Goal: Information Seeking & Learning: Learn about a topic

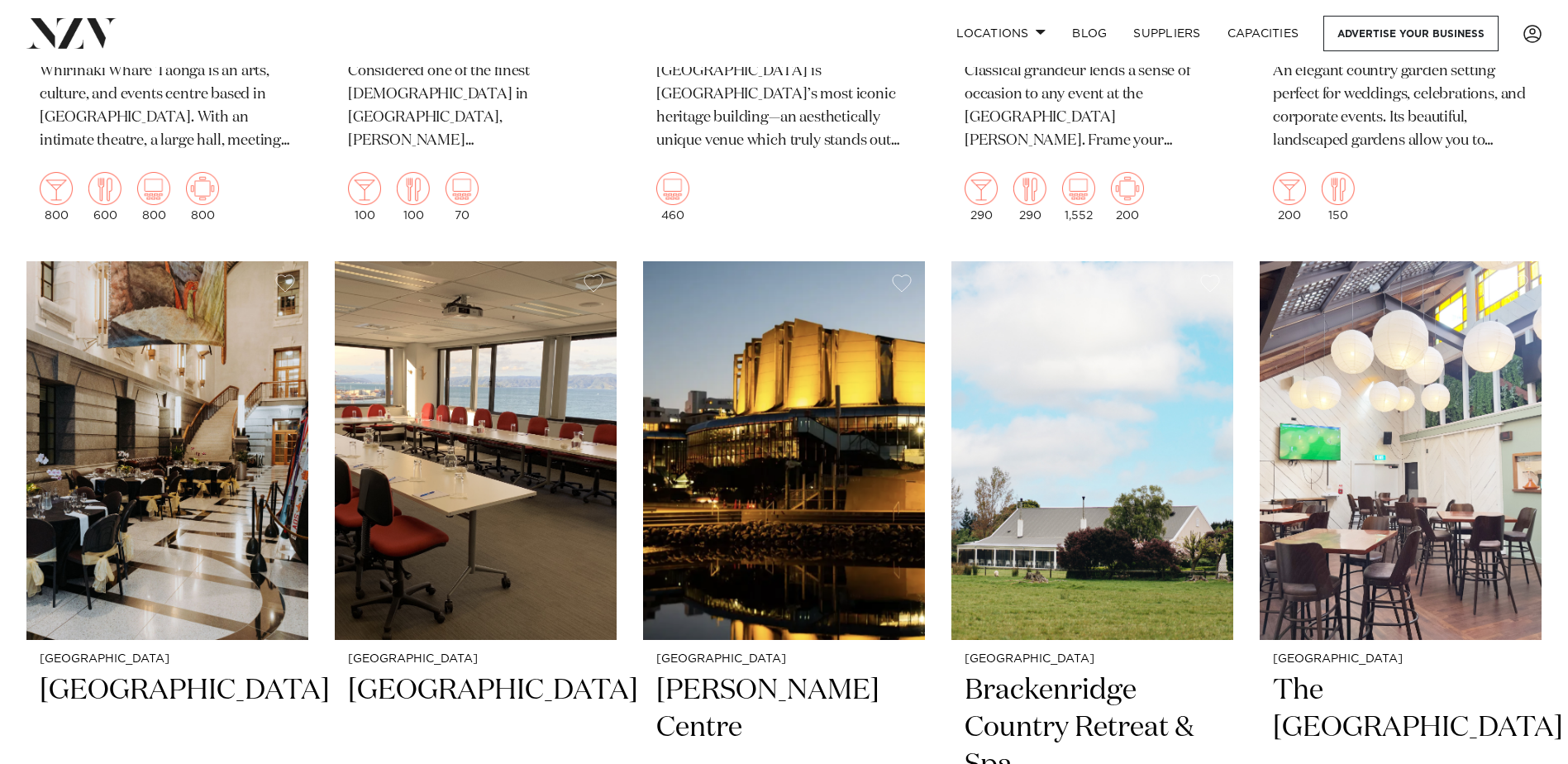
scroll to position [2645, 0]
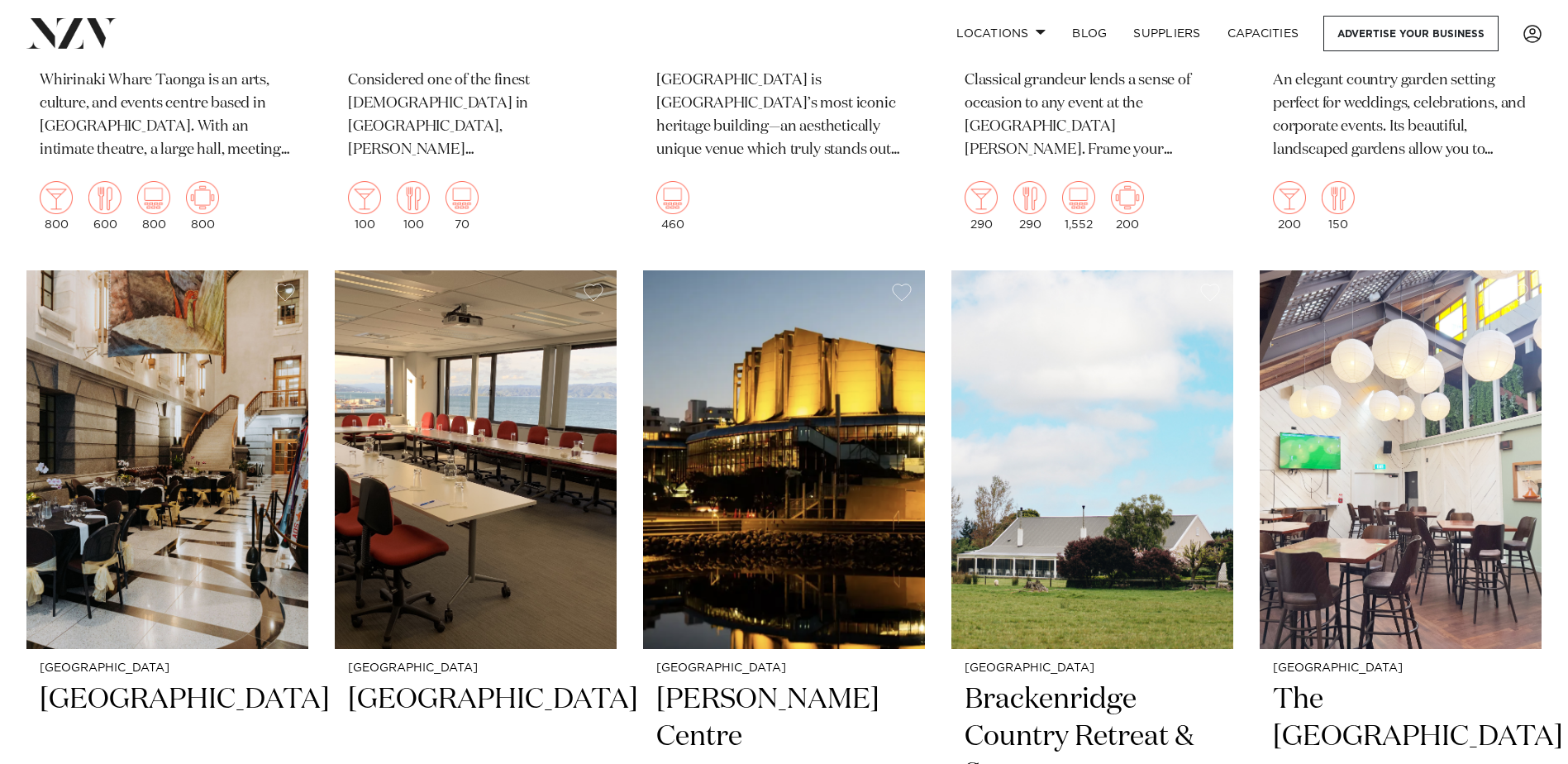
click at [184, 479] on img at bounding box center [167, 459] width 282 height 378
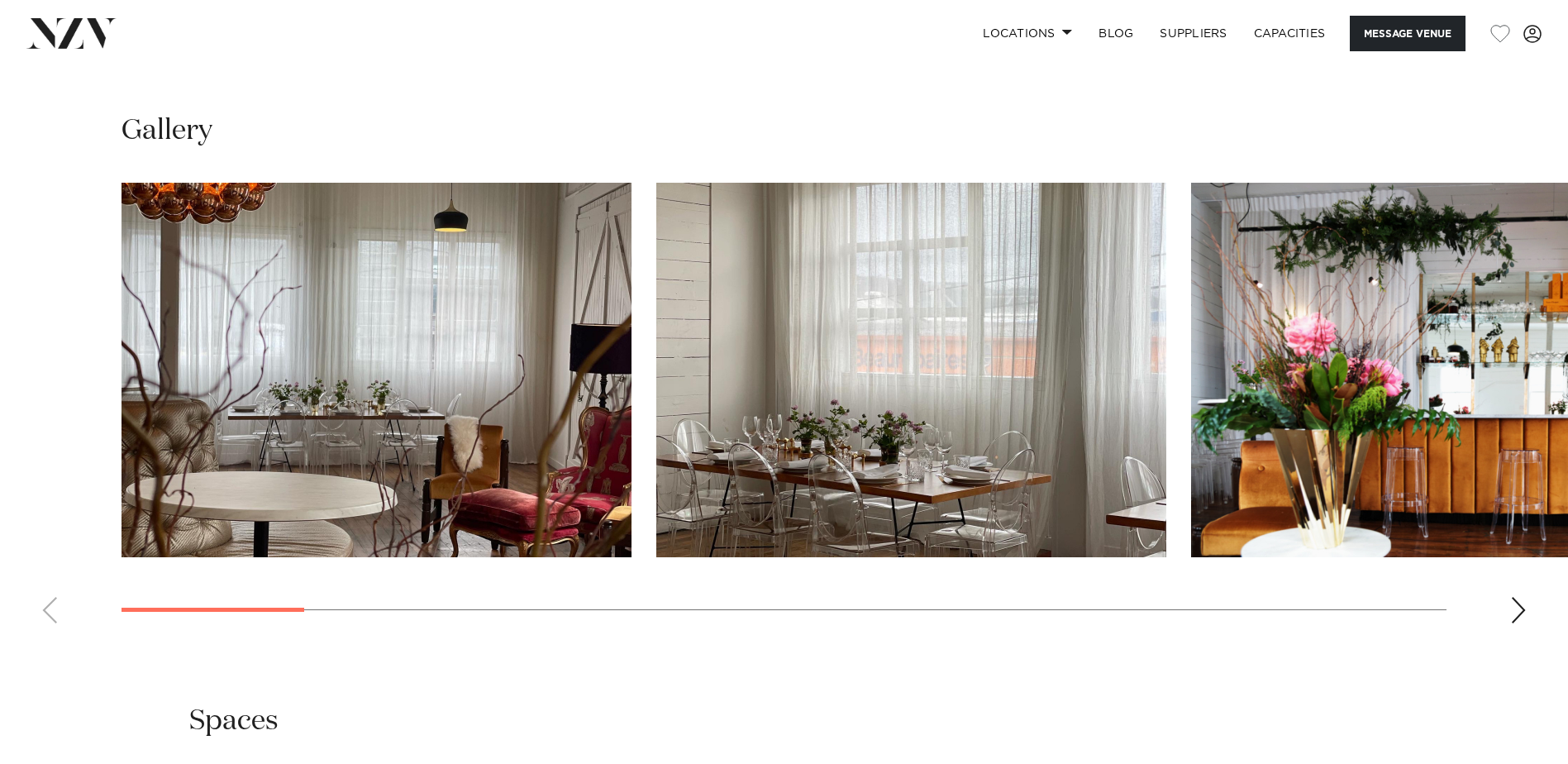
scroll to position [1736, 0]
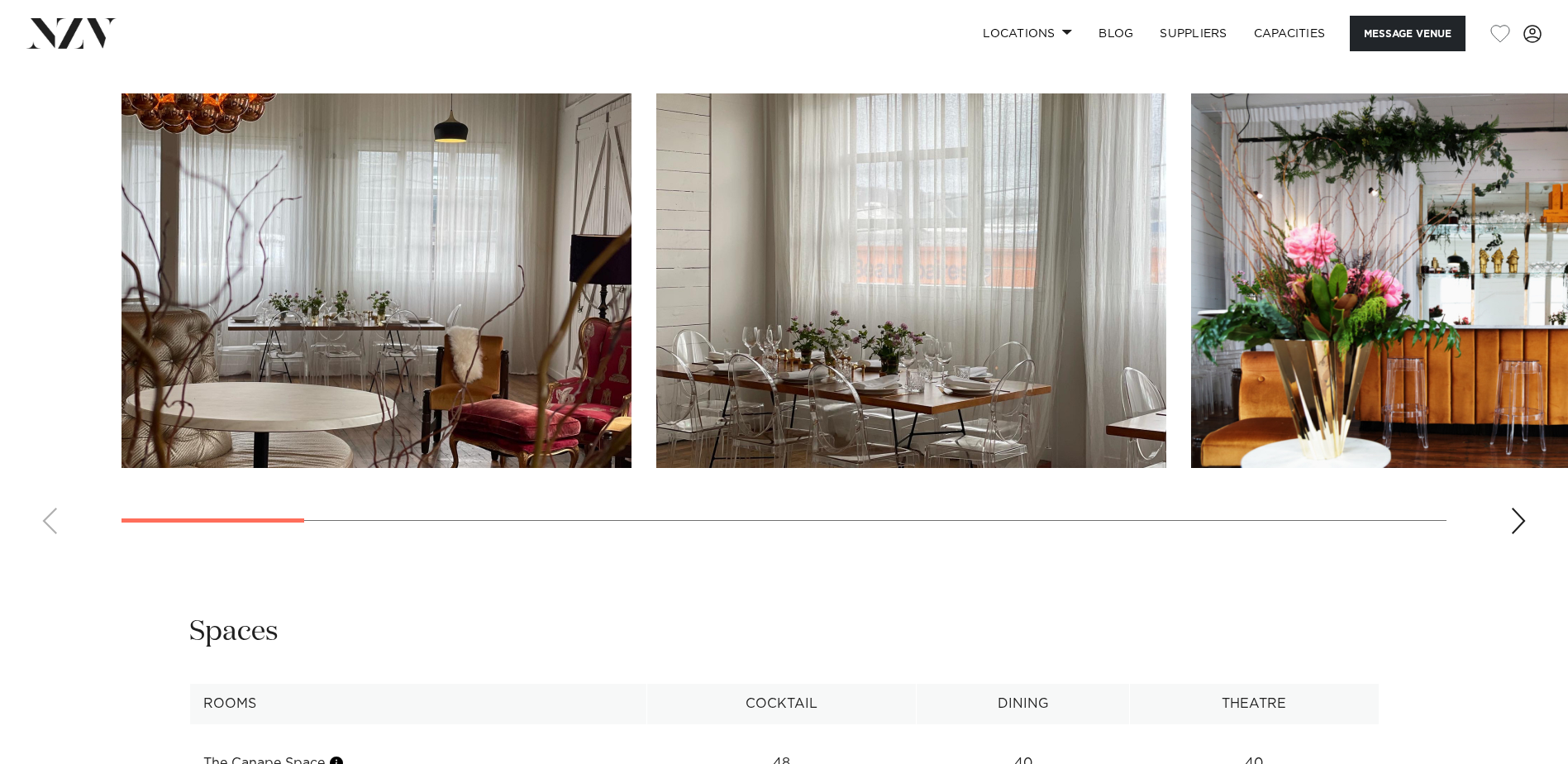
click at [1522, 519] on div "Next slide" at bounding box center [1518, 521] width 17 height 27
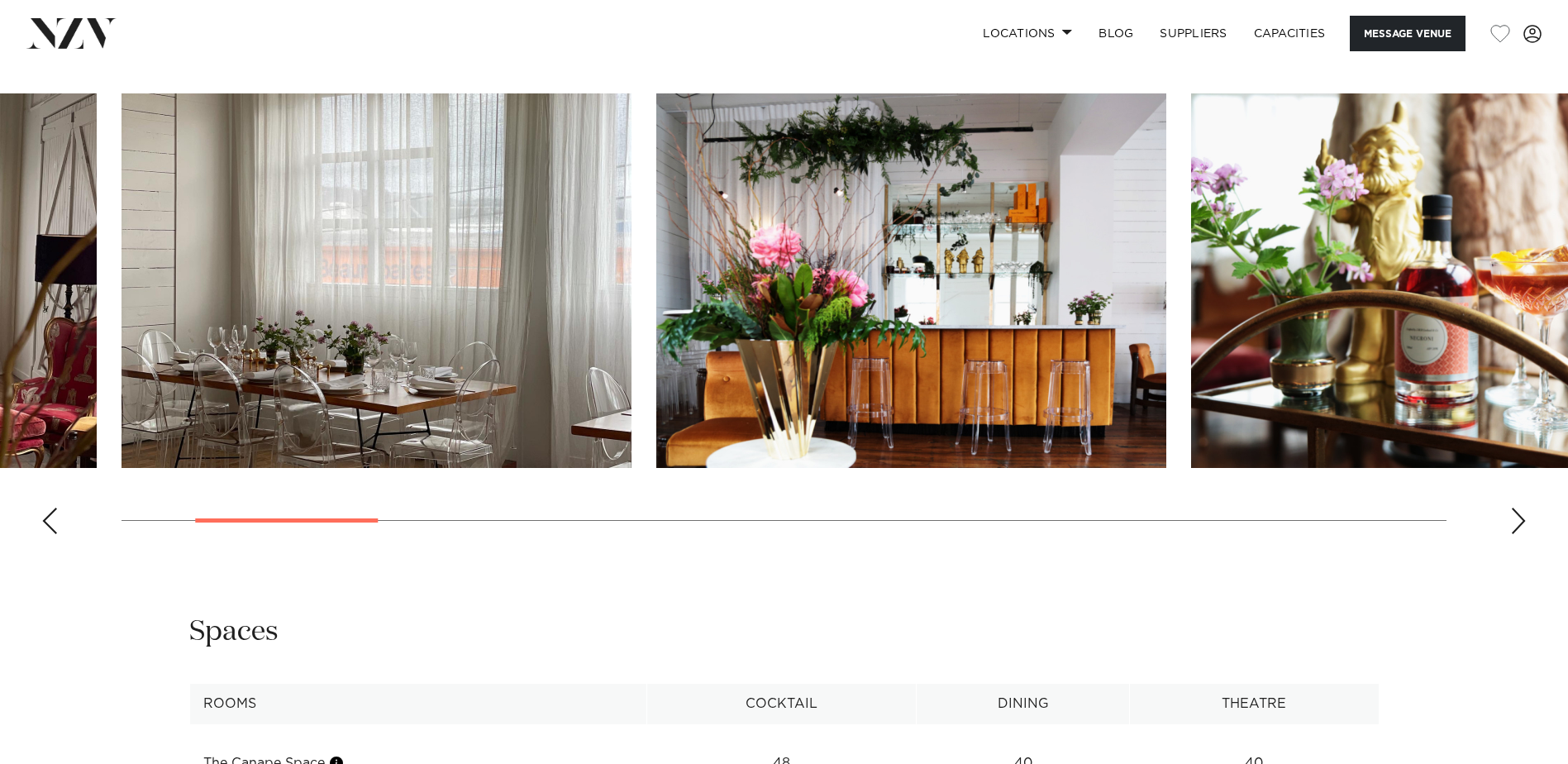
click at [1522, 519] on div "Next slide" at bounding box center [1518, 521] width 17 height 27
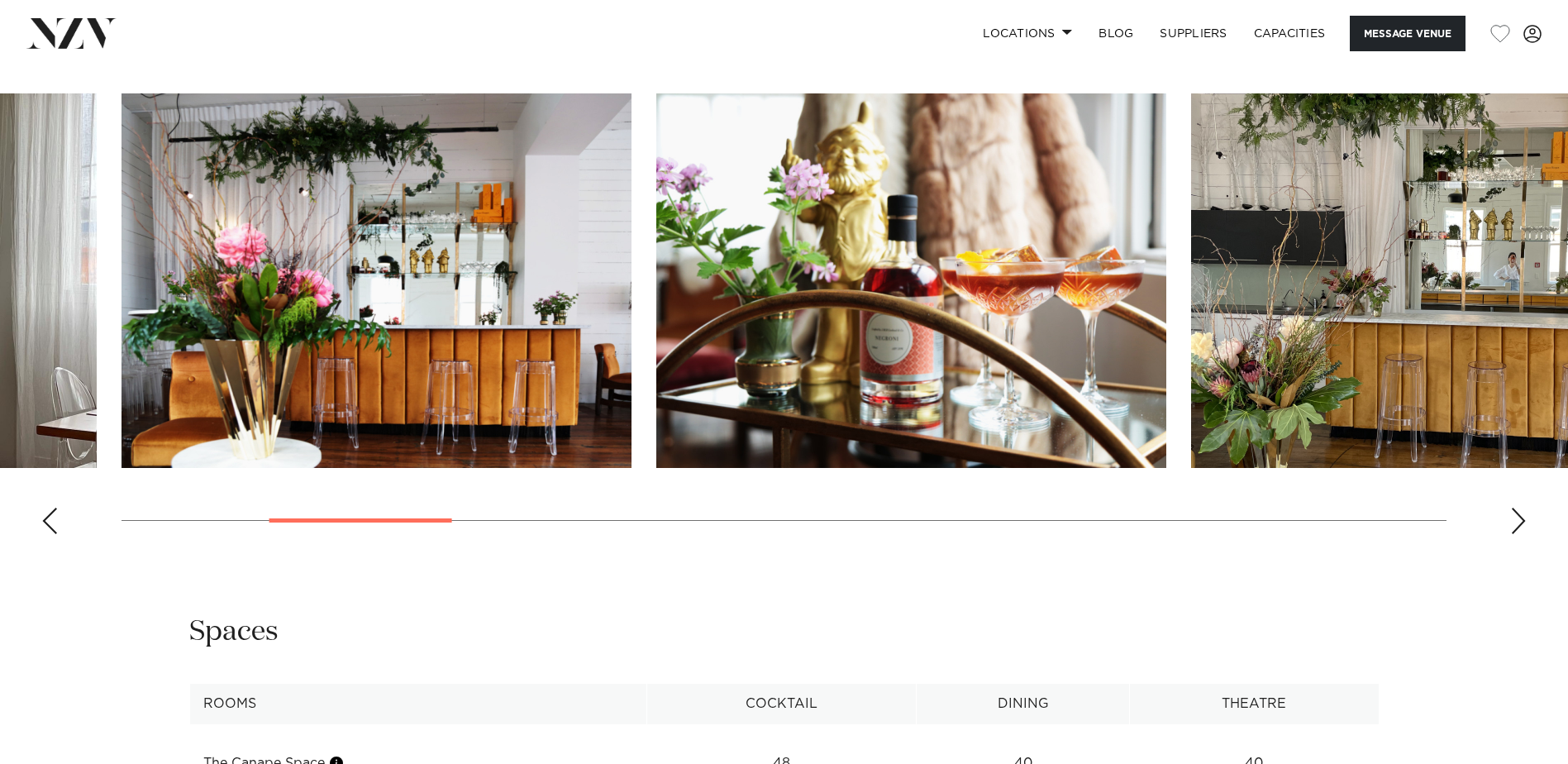
click at [1522, 519] on div "Next slide" at bounding box center [1518, 521] width 17 height 27
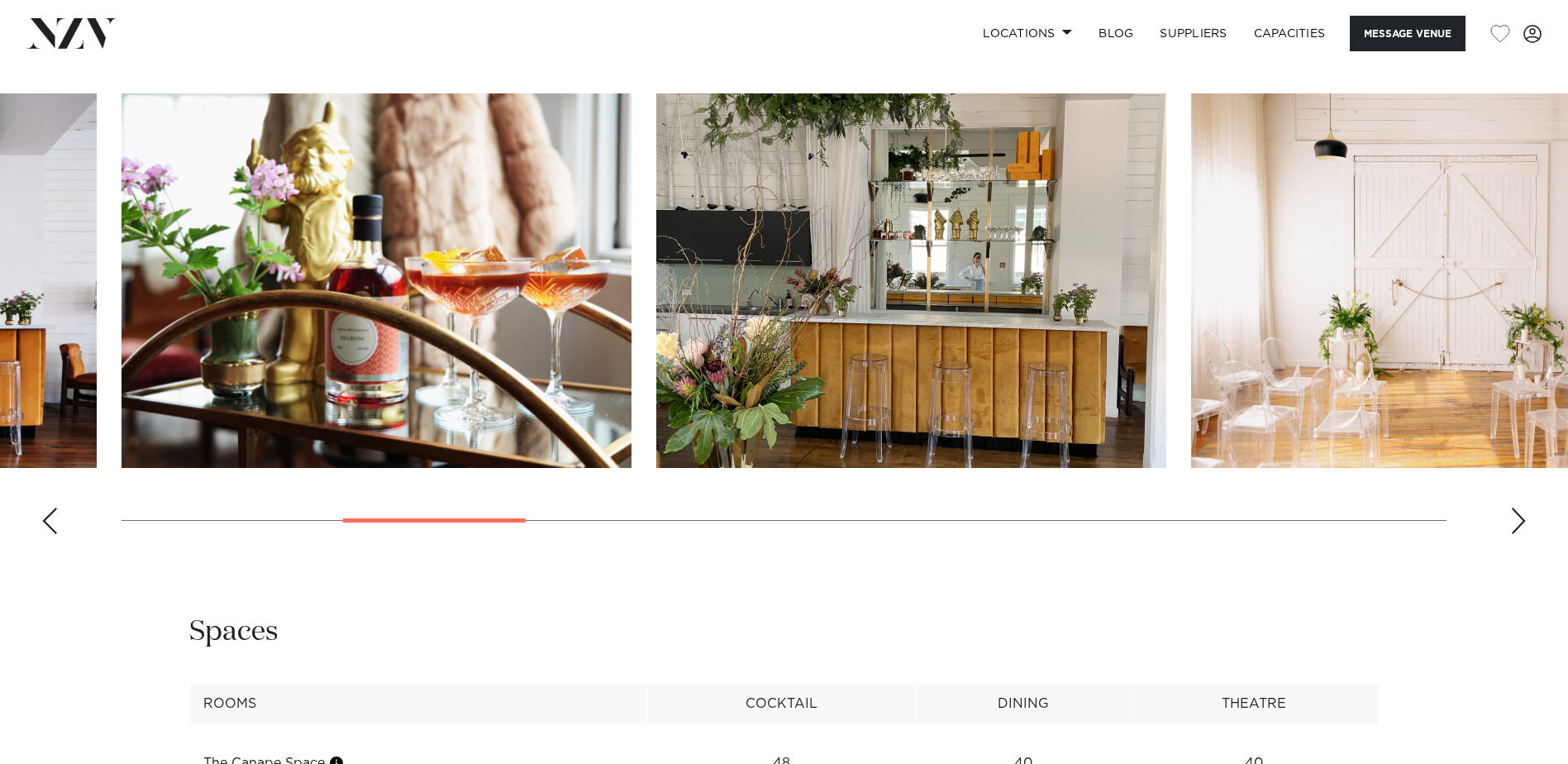
click at [1522, 519] on div "Next slide" at bounding box center [1518, 521] width 17 height 27
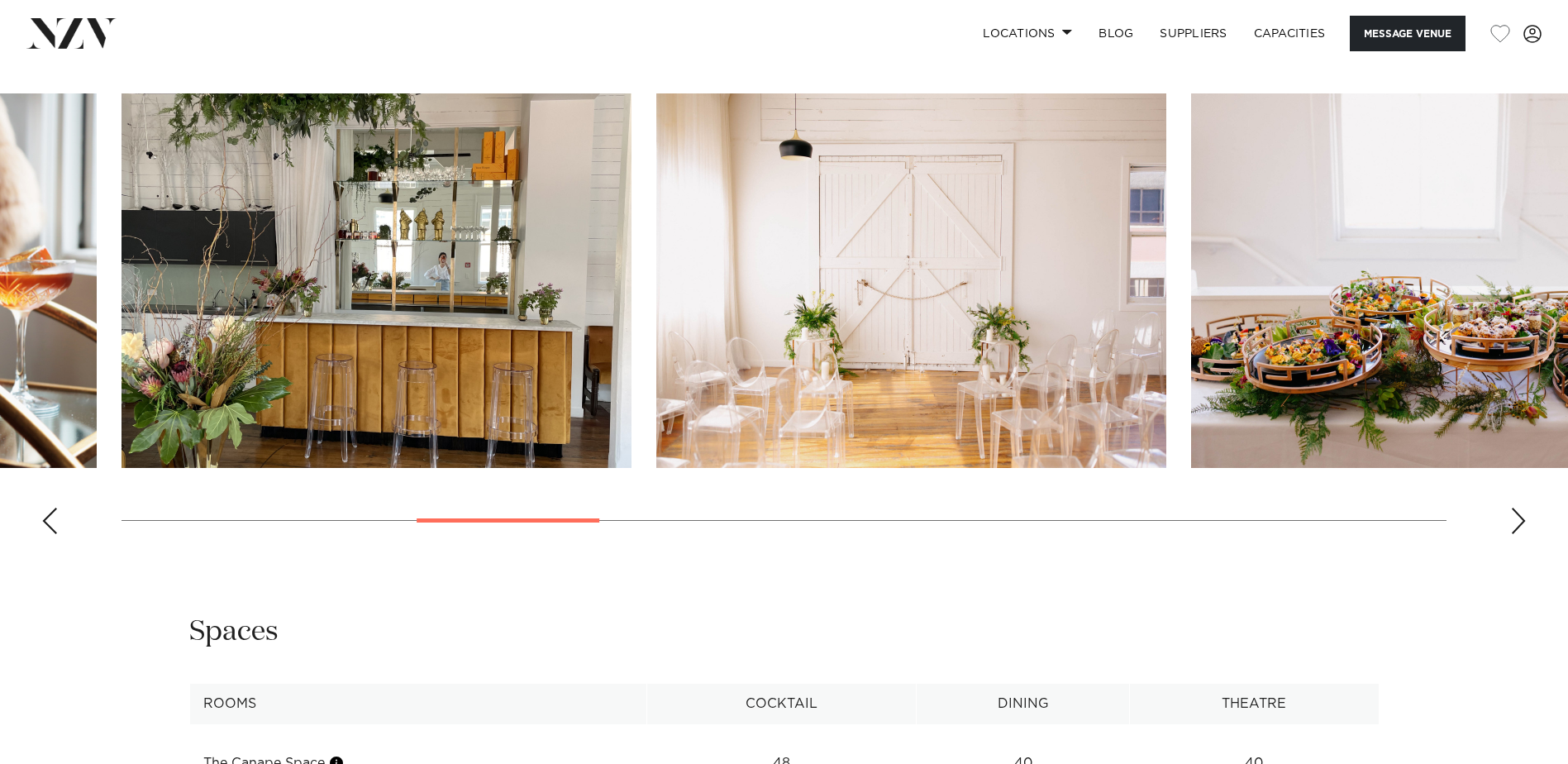
click at [1522, 519] on div "Next slide" at bounding box center [1518, 521] width 17 height 27
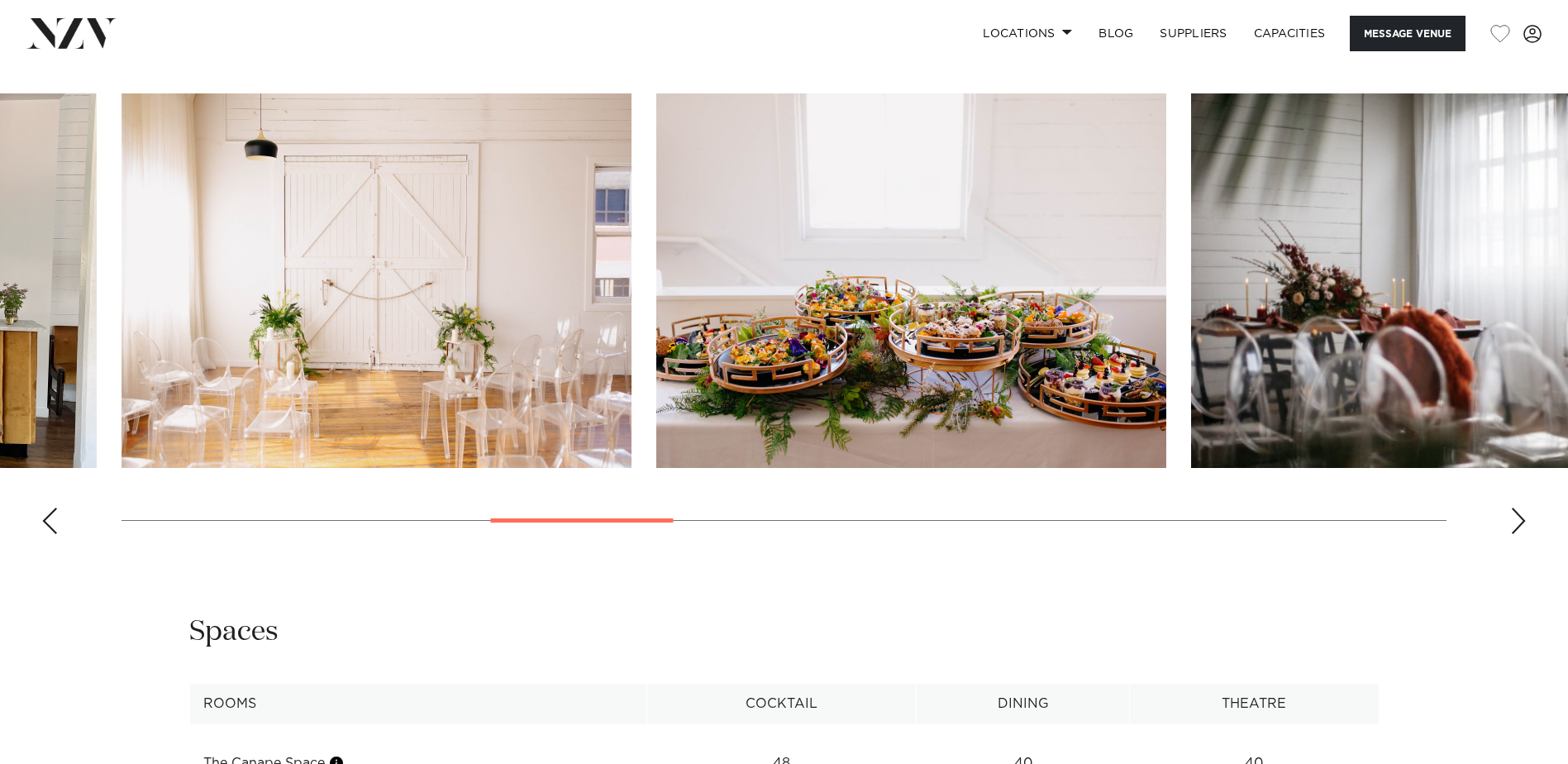
click at [1522, 519] on div "Next slide" at bounding box center [1518, 521] width 17 height 27
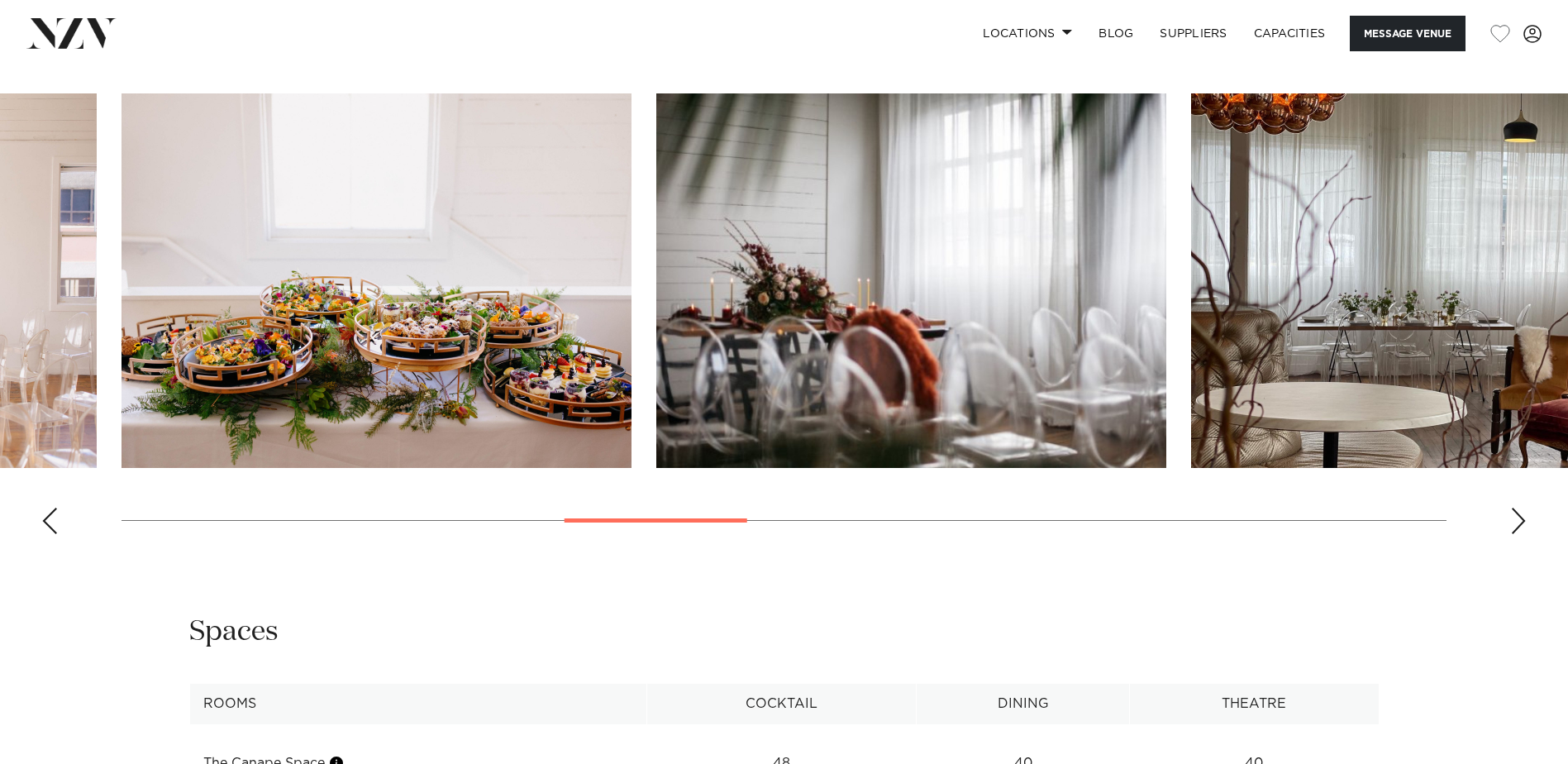
click at [1522, 519] on div "Next slide" at bounding box center [1518, 521] width 17 height 27
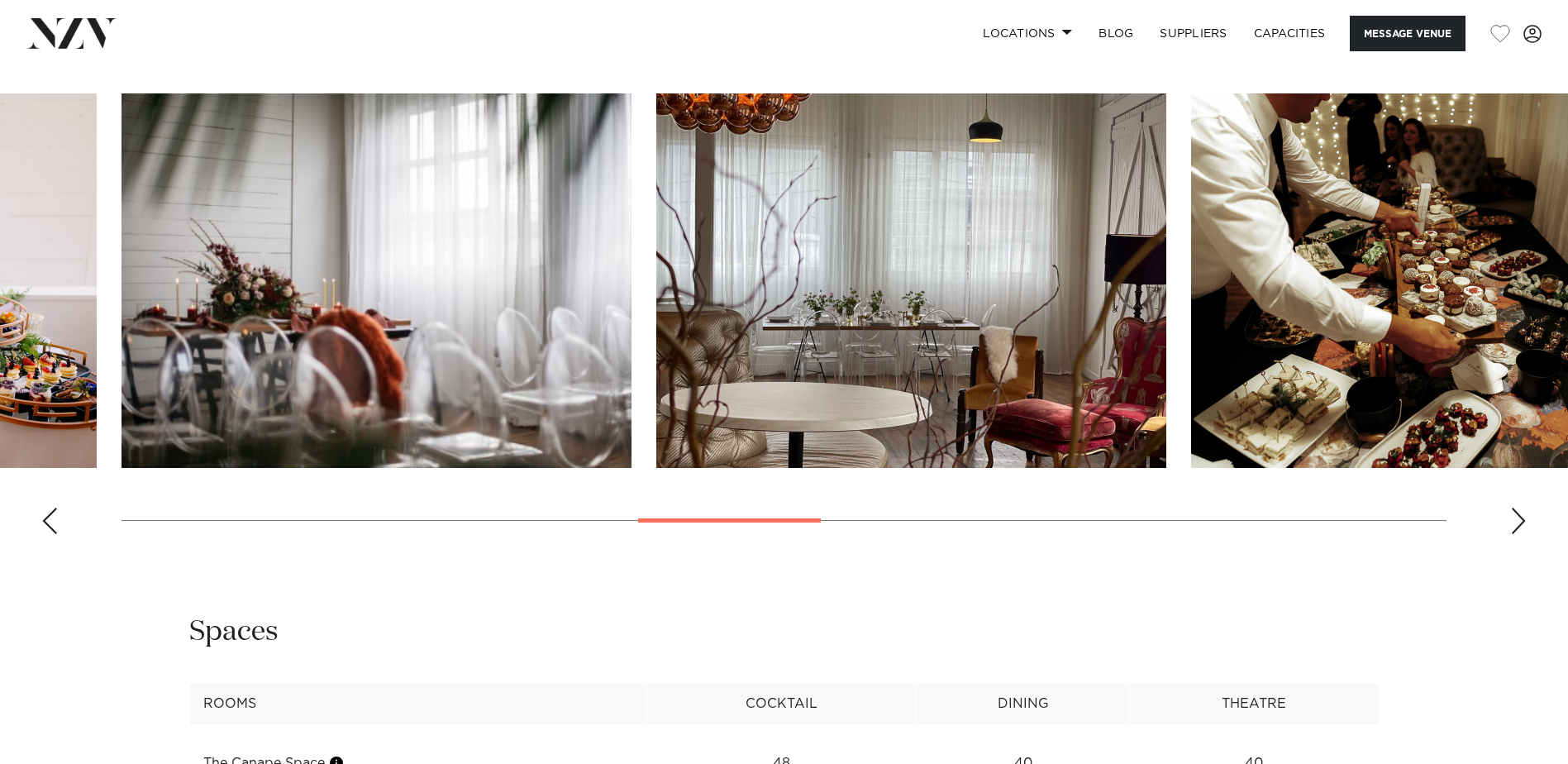
click at [1522, 519] on div "Next slide" at bounding box center [1518, 521] width 17 height 27
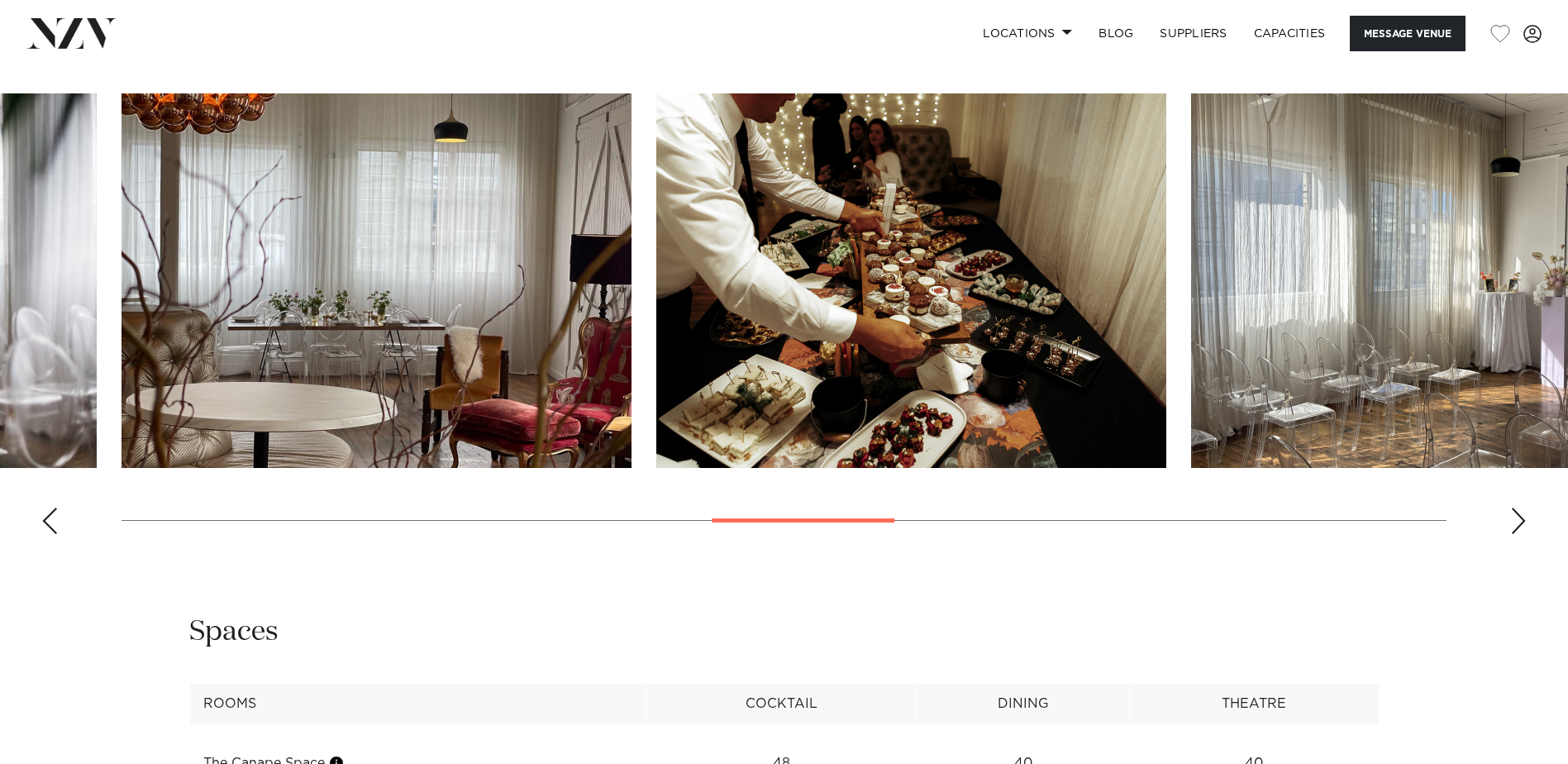
click at [1522, 519] on div "Next slide" at bounding box center [1518, 521] width 17 height 27
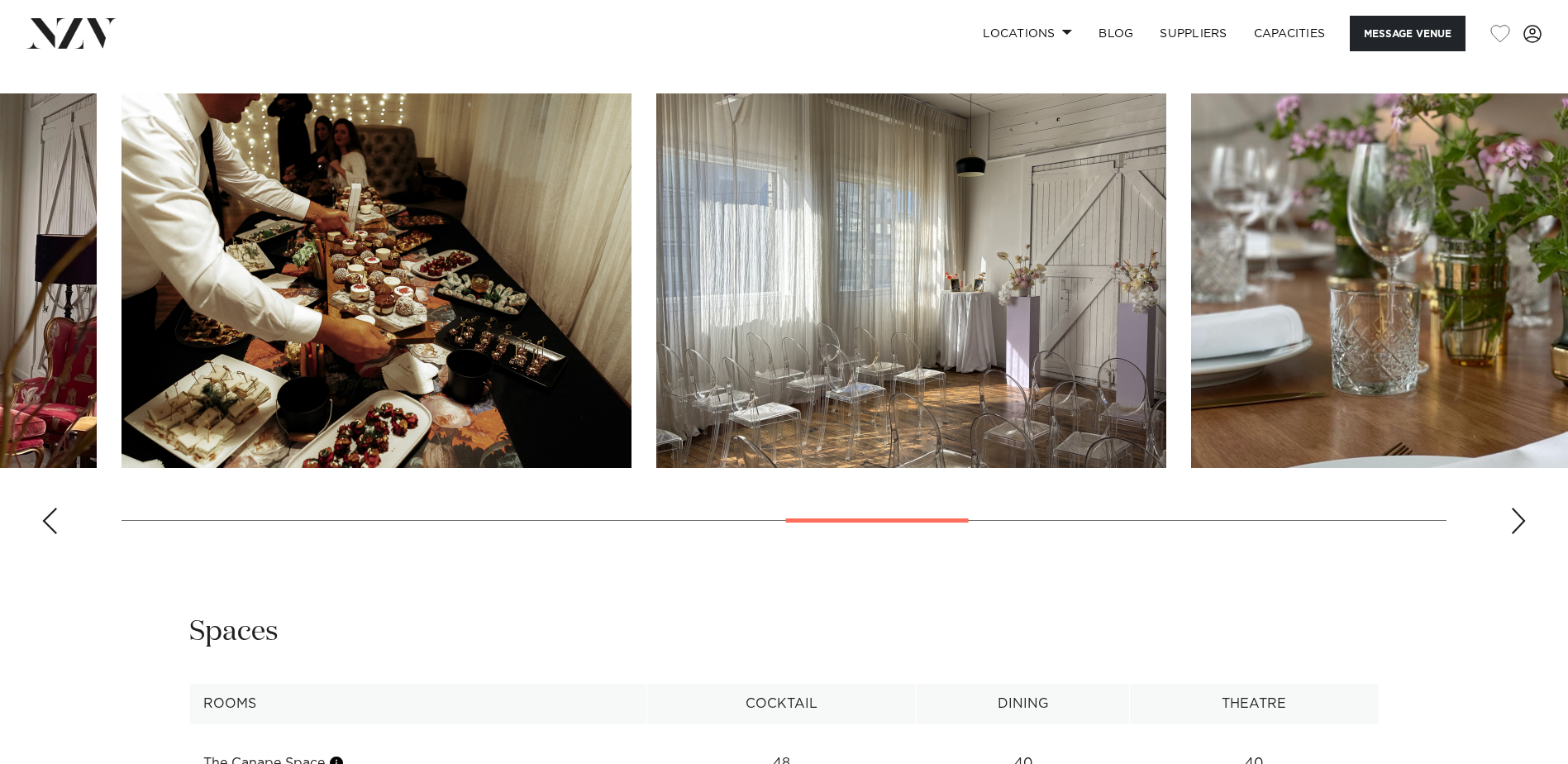
click at [1522, 519] on div "Next slide" at bounding box center [1518, 521] width 17 height 27
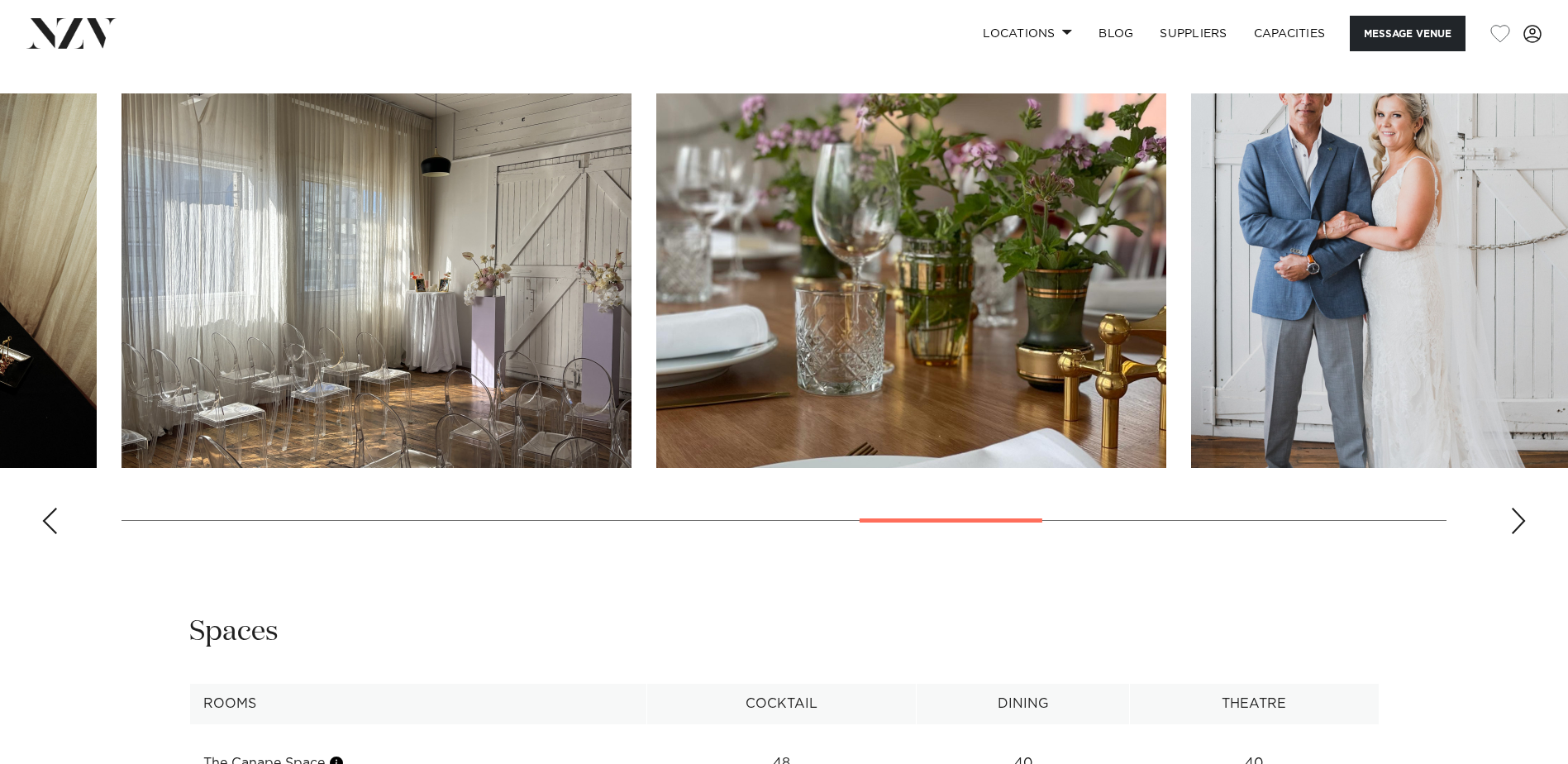
click at [1522, 519] on div "Next slide" at bounding box center [1518, 521] width 17 height 27
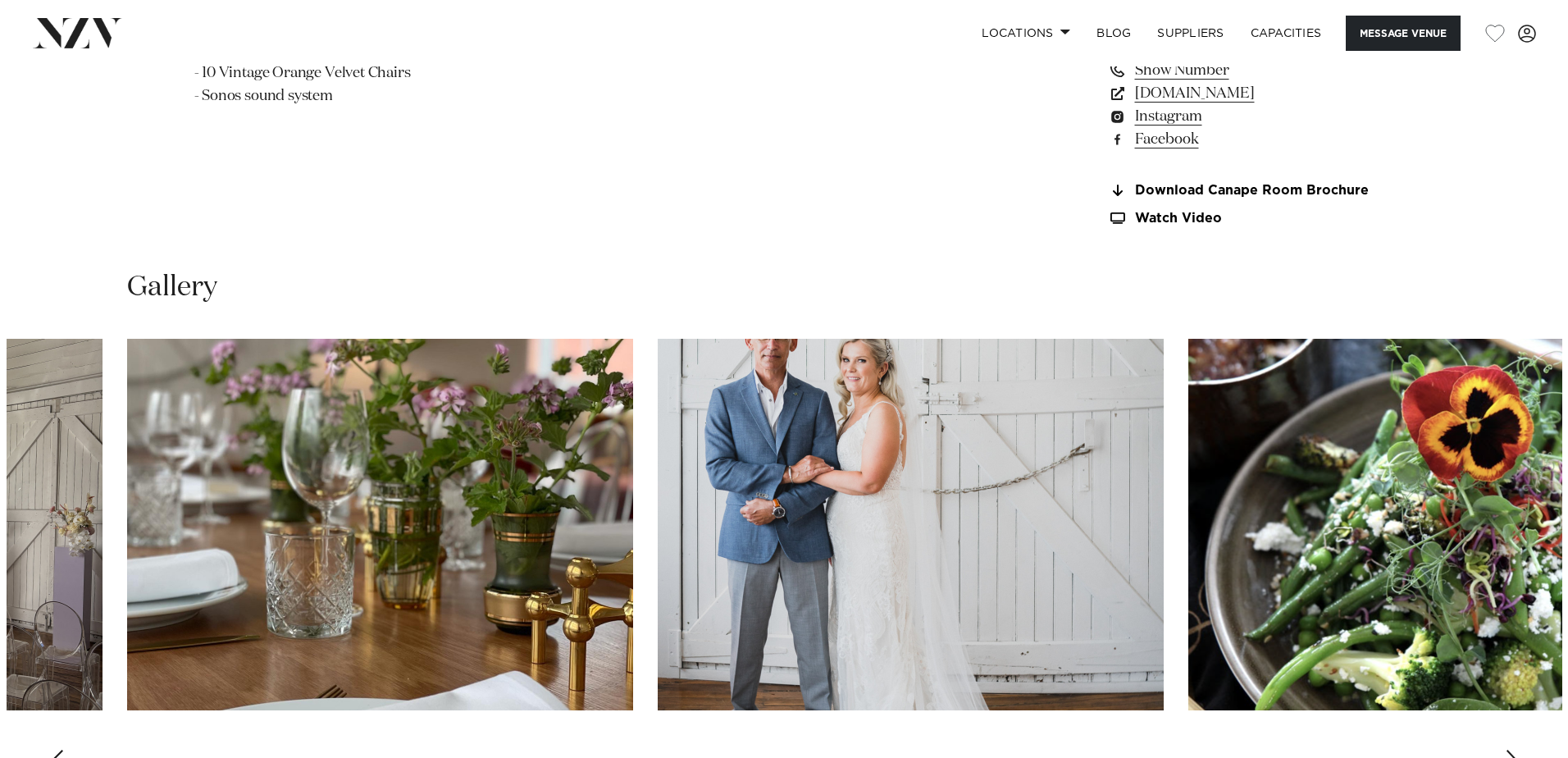
scroll to position [1558, 0]
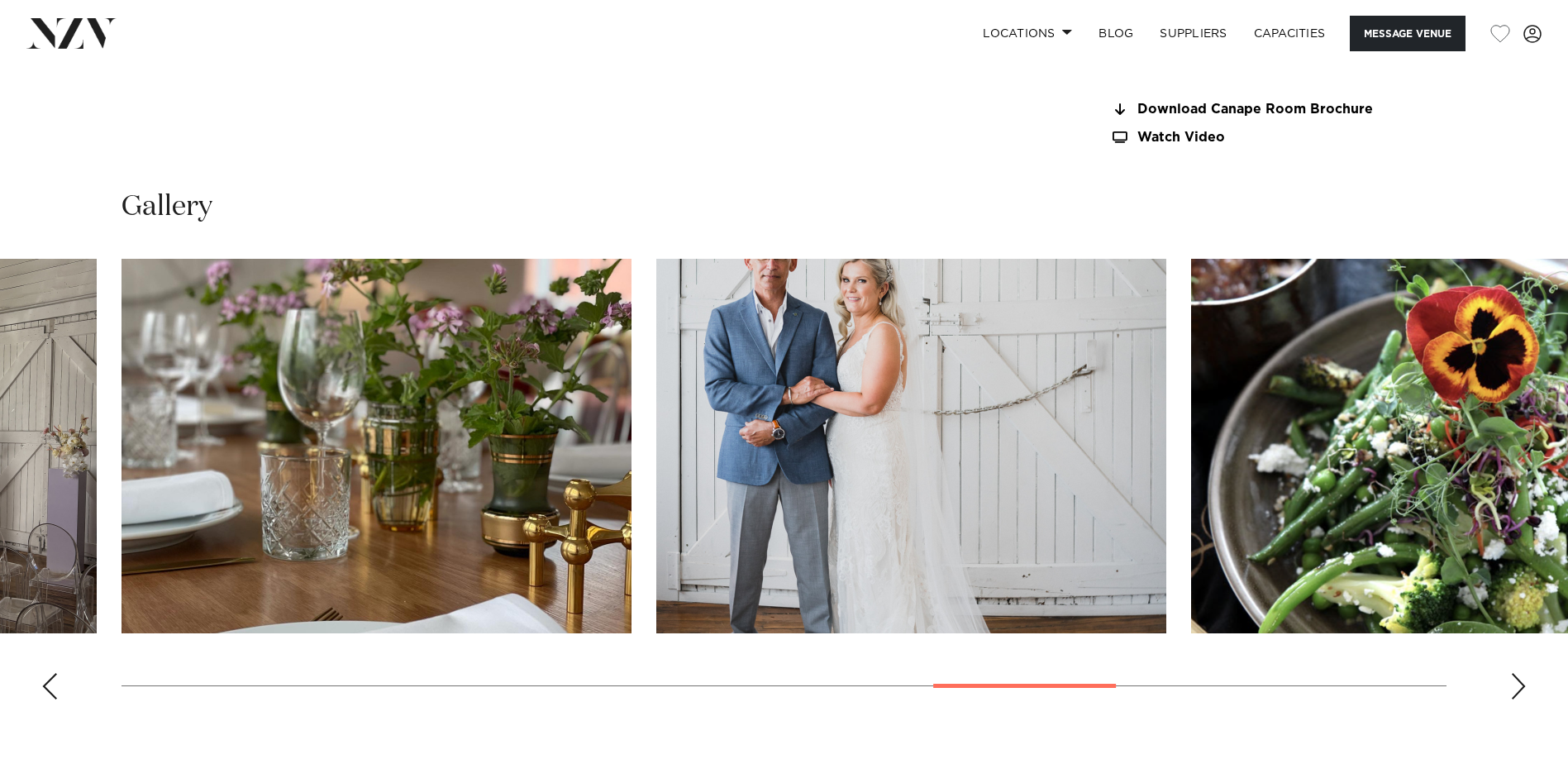
click at [1023, 436] on img "13 / 18" at bounding box center [911, 446] width 510 height 374
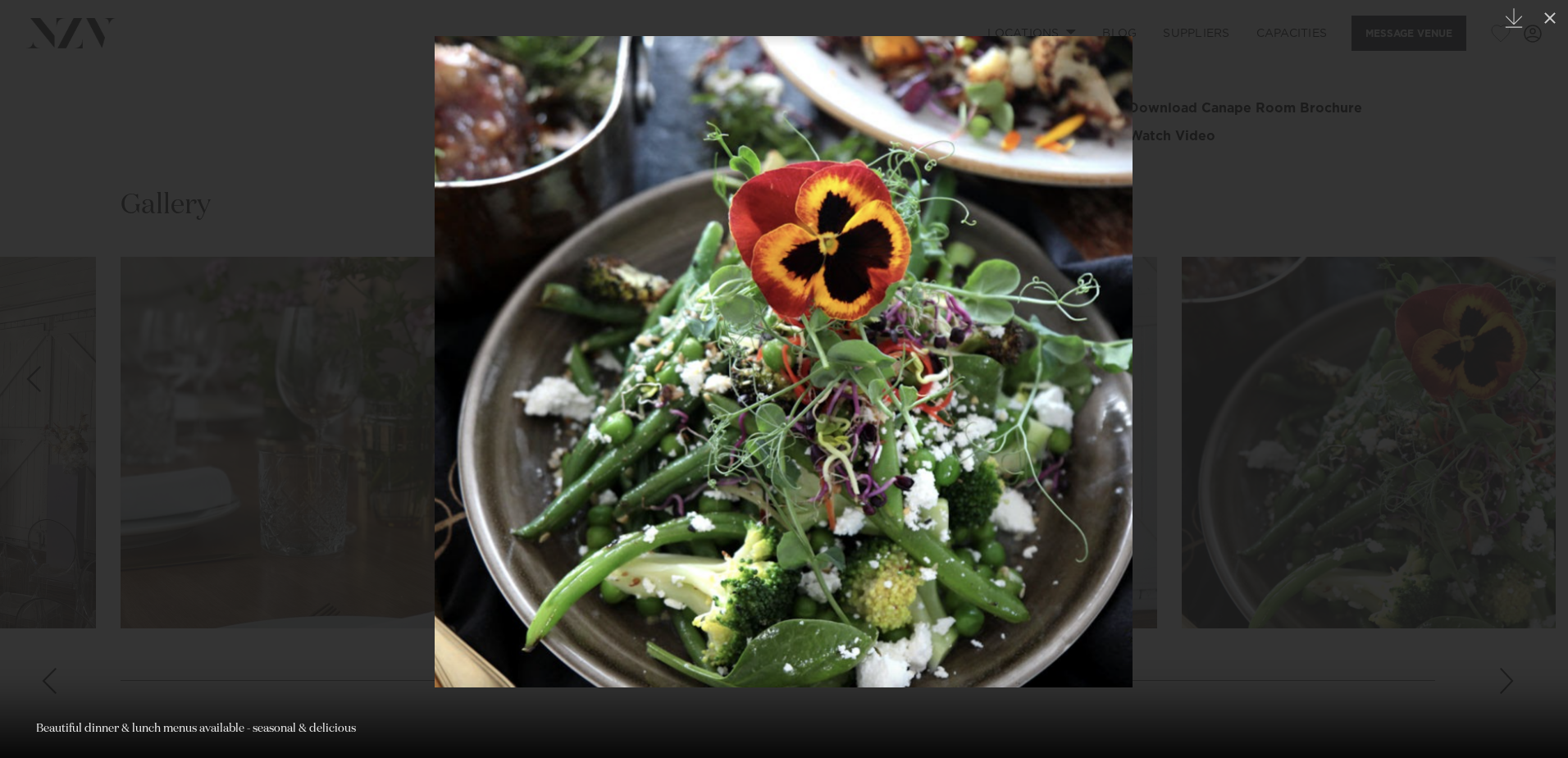
click at [1248, 394] on div at bounding box center [784, 379] width 1568 height 758
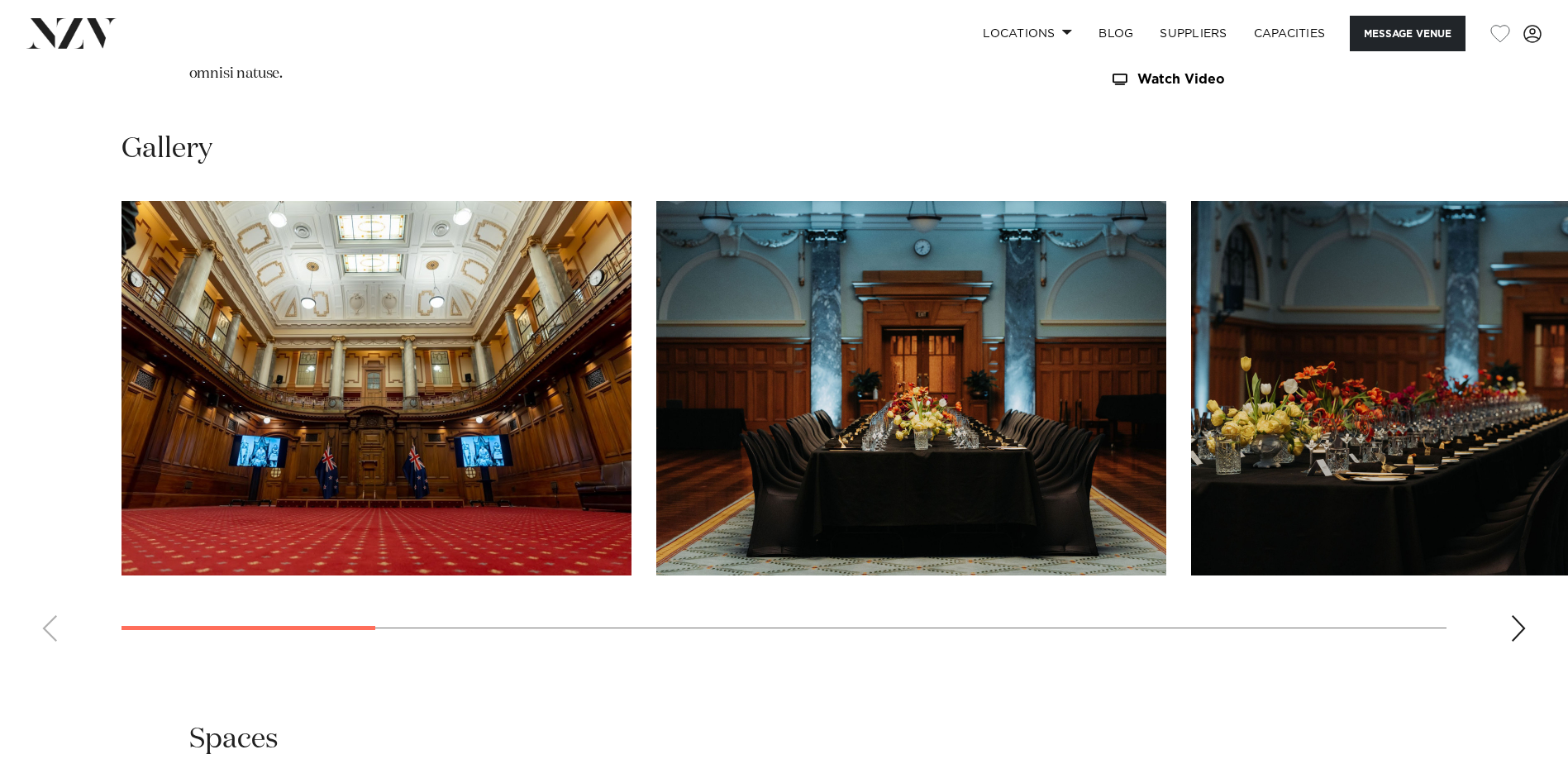
scroll to position [1653, 0]
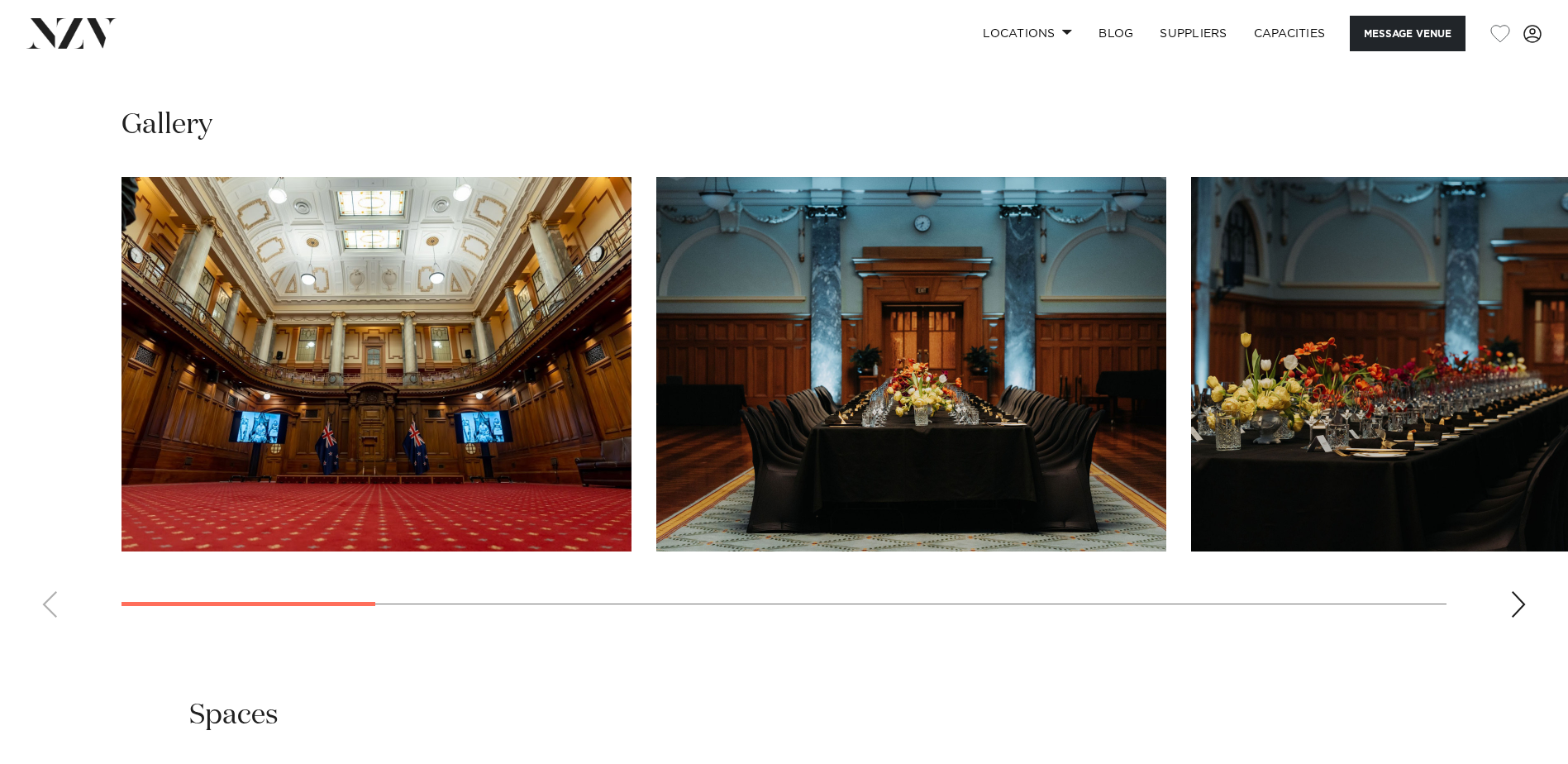
click at [1522, 617] on div "Next slide" at bounding box center [1518, 604] width 17 height 27
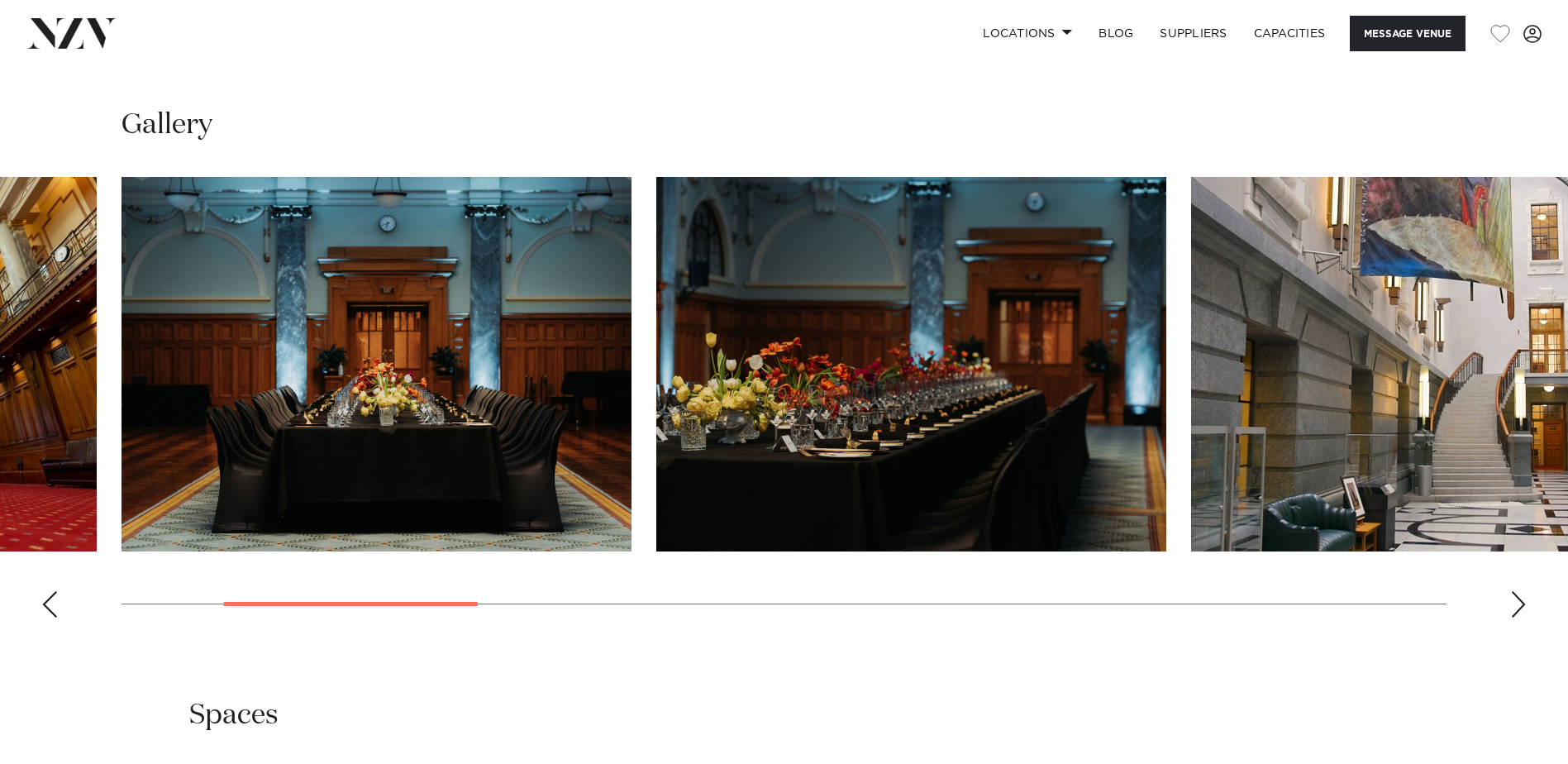
click at [342, 359] on img "2 / 13" at bounding box center [376, 364] width 510 height 374
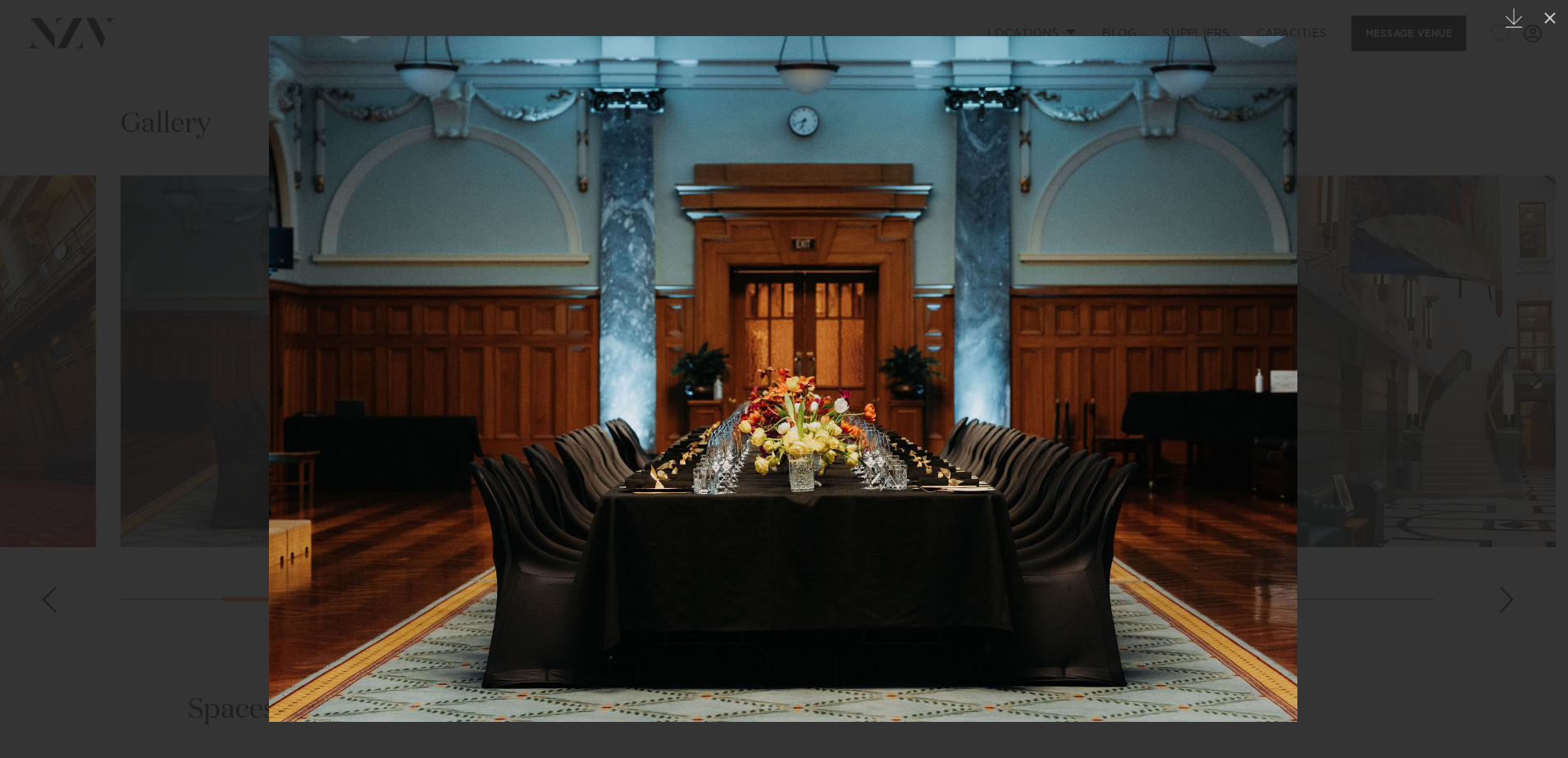
click at [1457, 464] on div at bounding box center [784, 379] width 1568 height 758
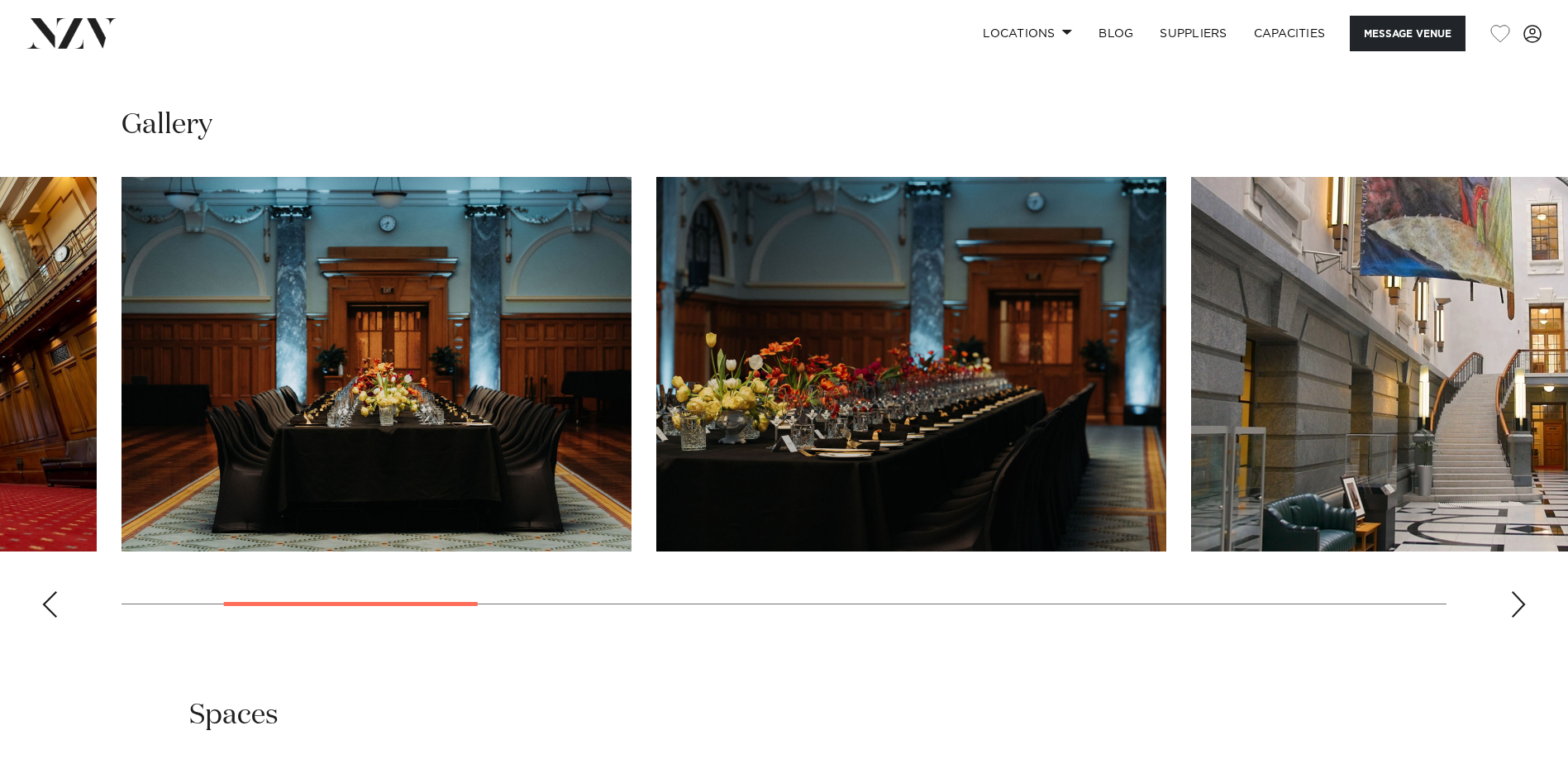
click at [1512, 617] on div "Next slide" at bounding box center [1518, 604] width 17 height 27
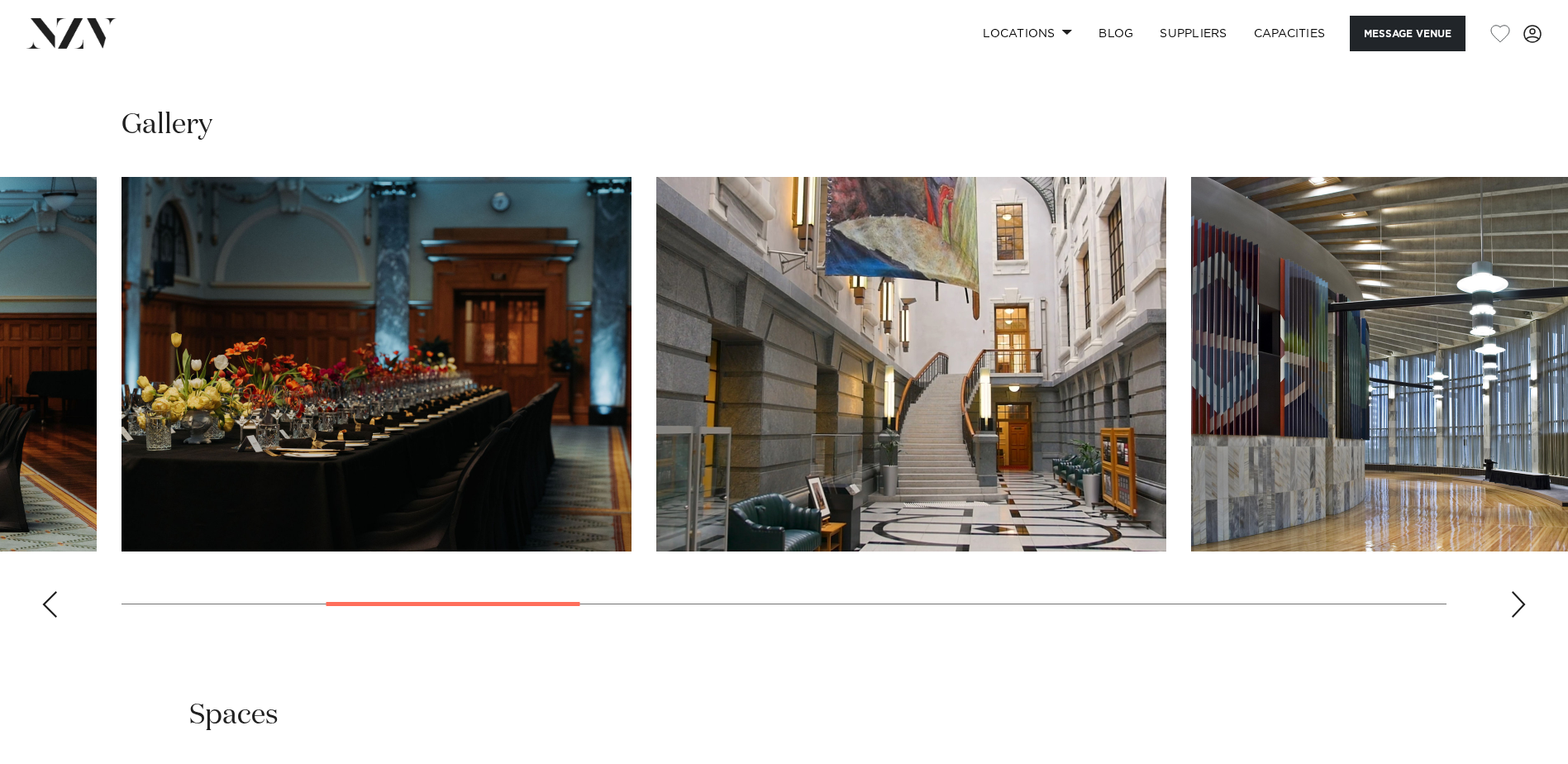
click at [1512, 617] on div "Next slide" at bounding box center [1518, 604] width 17 height 27
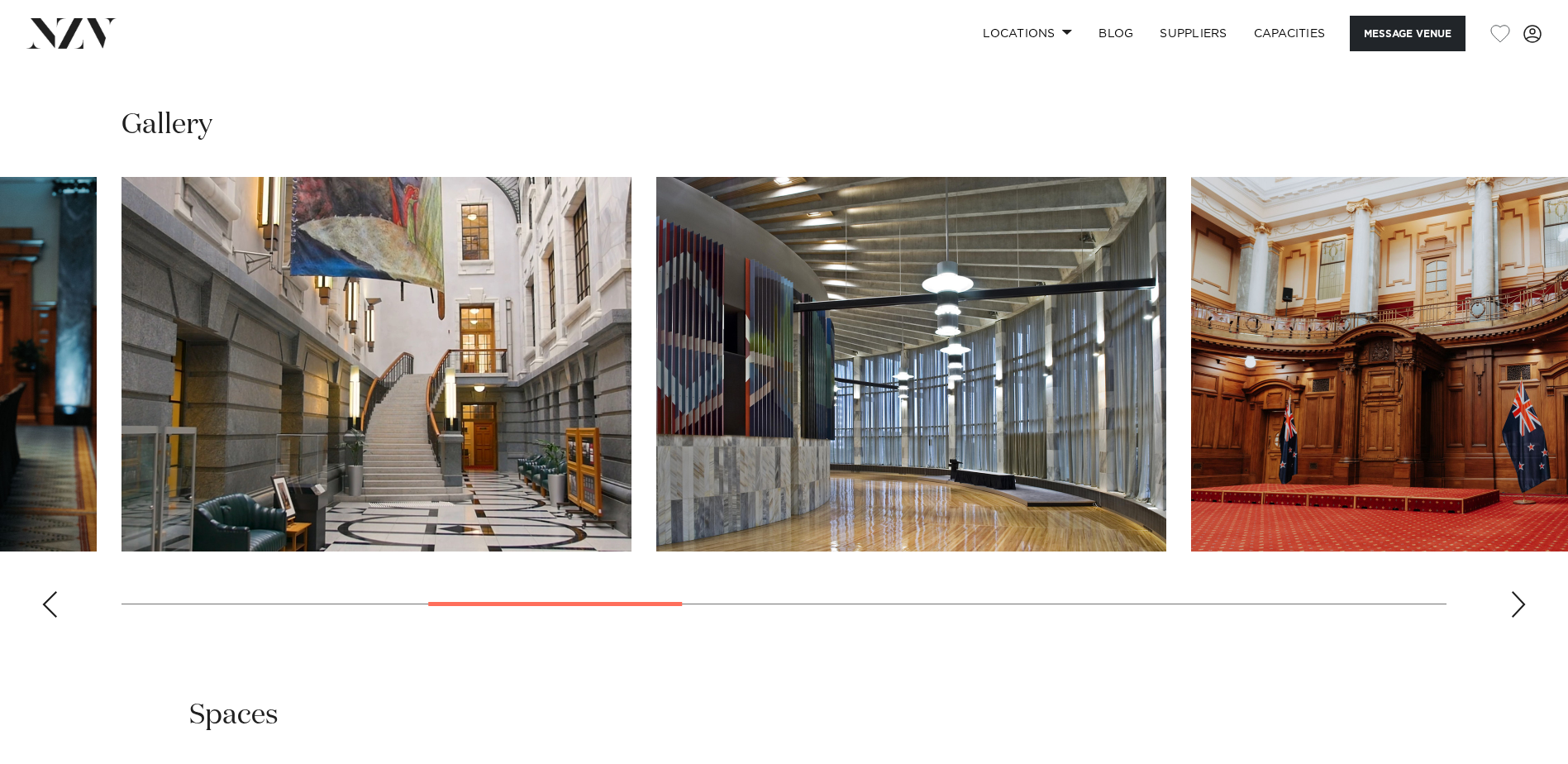
click at [1512, 617] on div "Next slide" at bounding box center [1518, 604] width 17 height 27
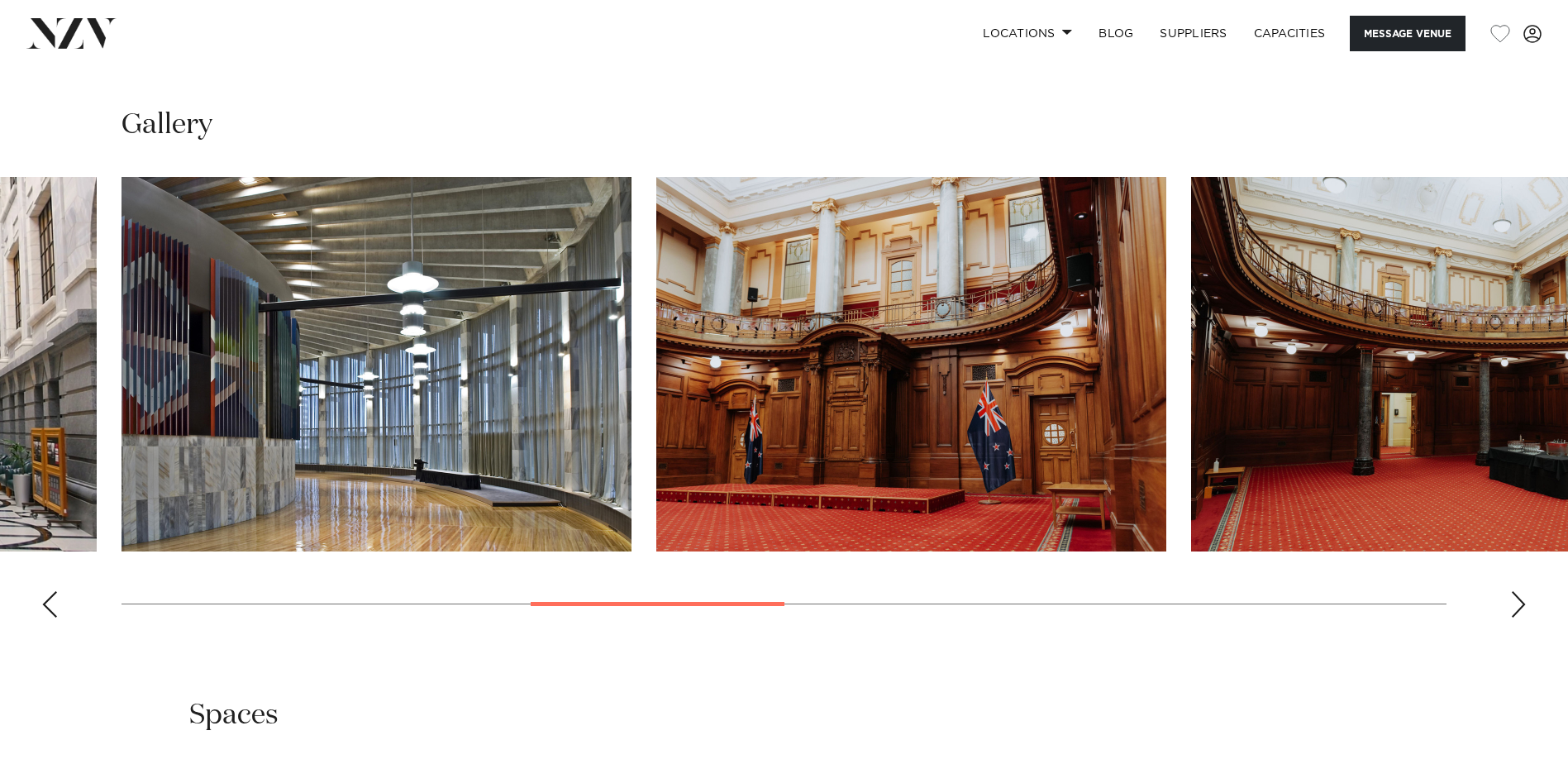
click at [1512, 617] on div "Next slide" at bounding box center [1518, 604] width 17 height 27
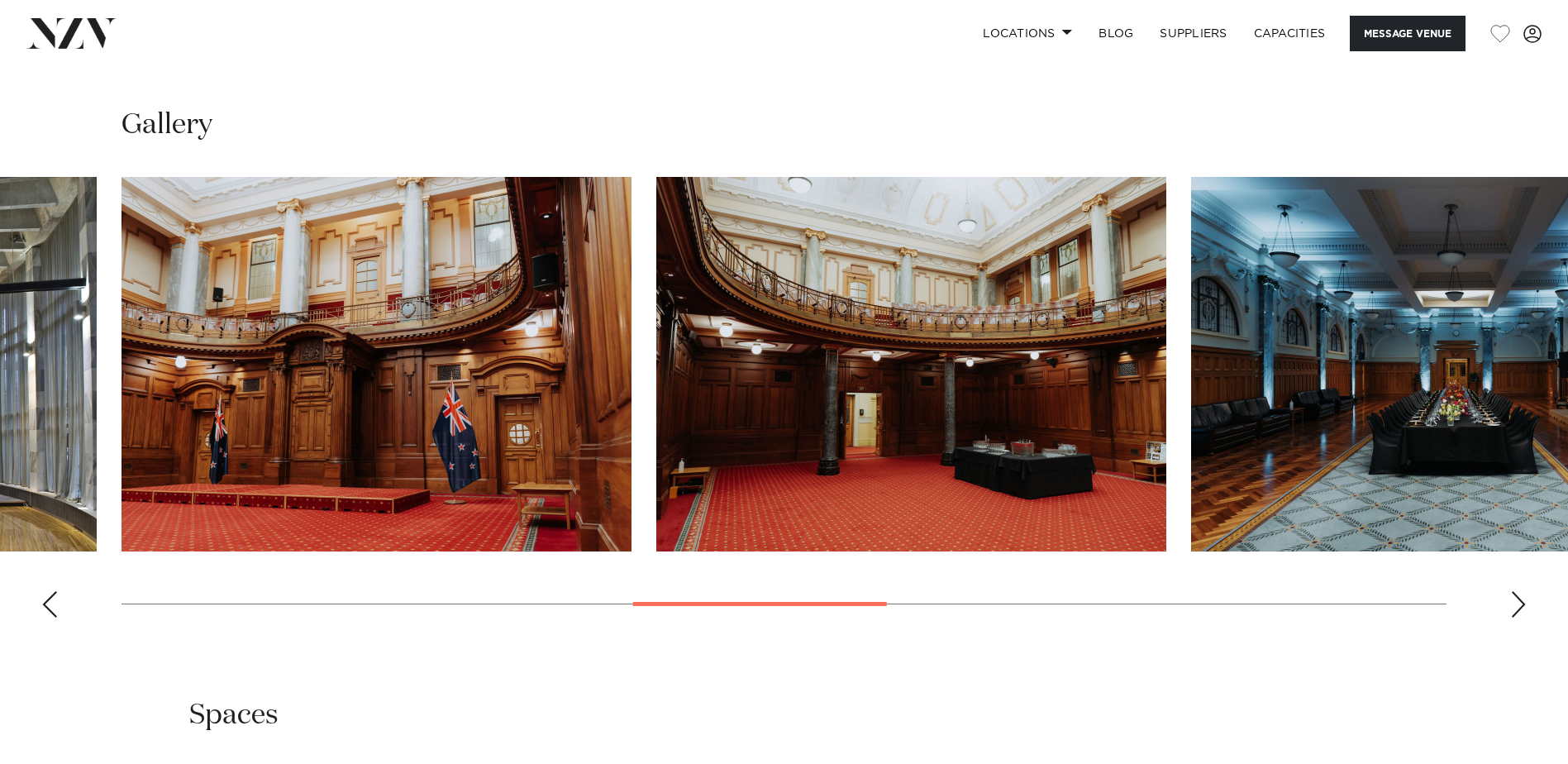
click at [1510, 617] on div "Next slide" at bounding box center [1518, 604] width 17 height 27
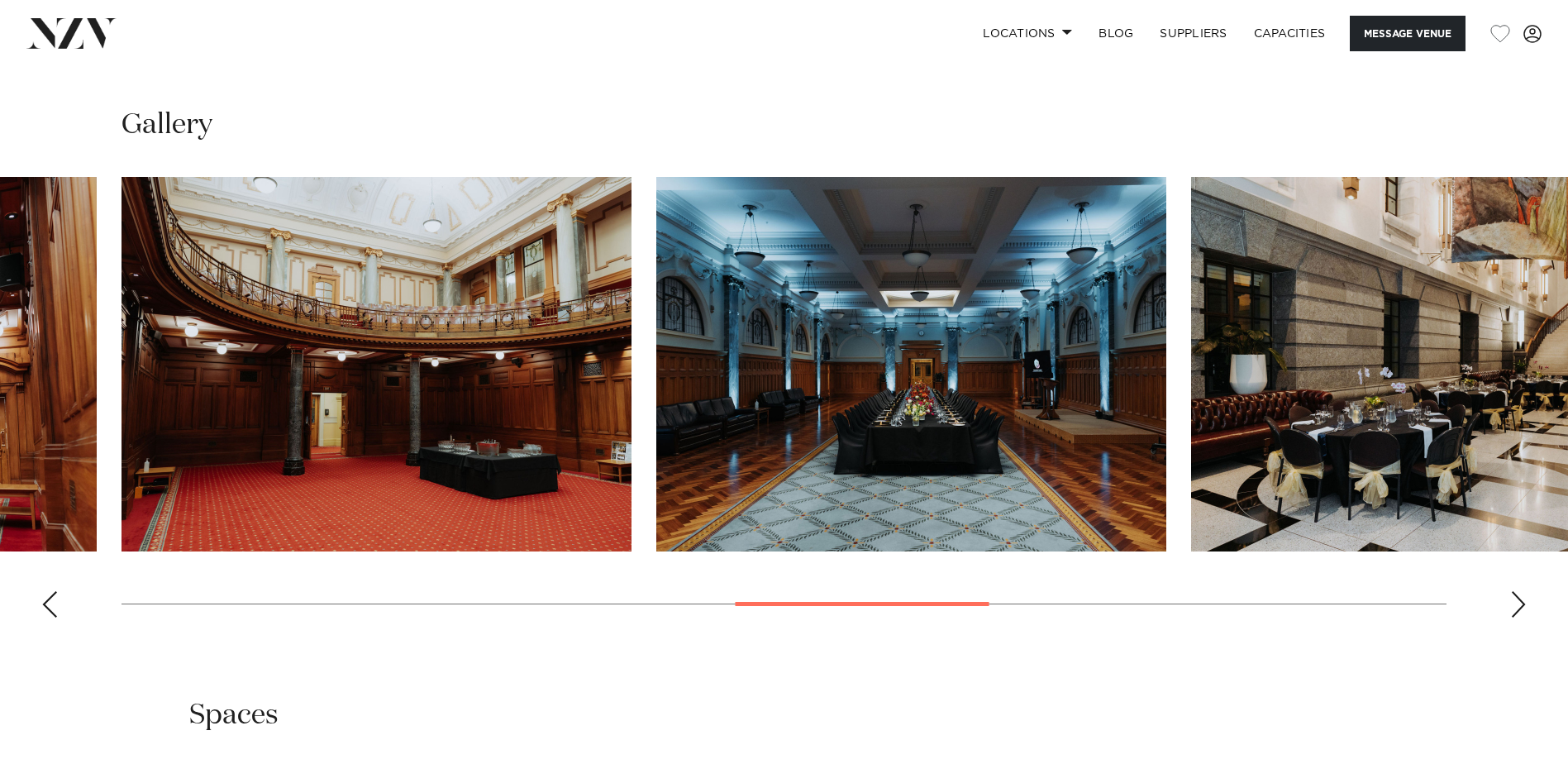
click at [1514, 617] on div "Next slide" at bounding box center [1518, 604] width 17 height 27
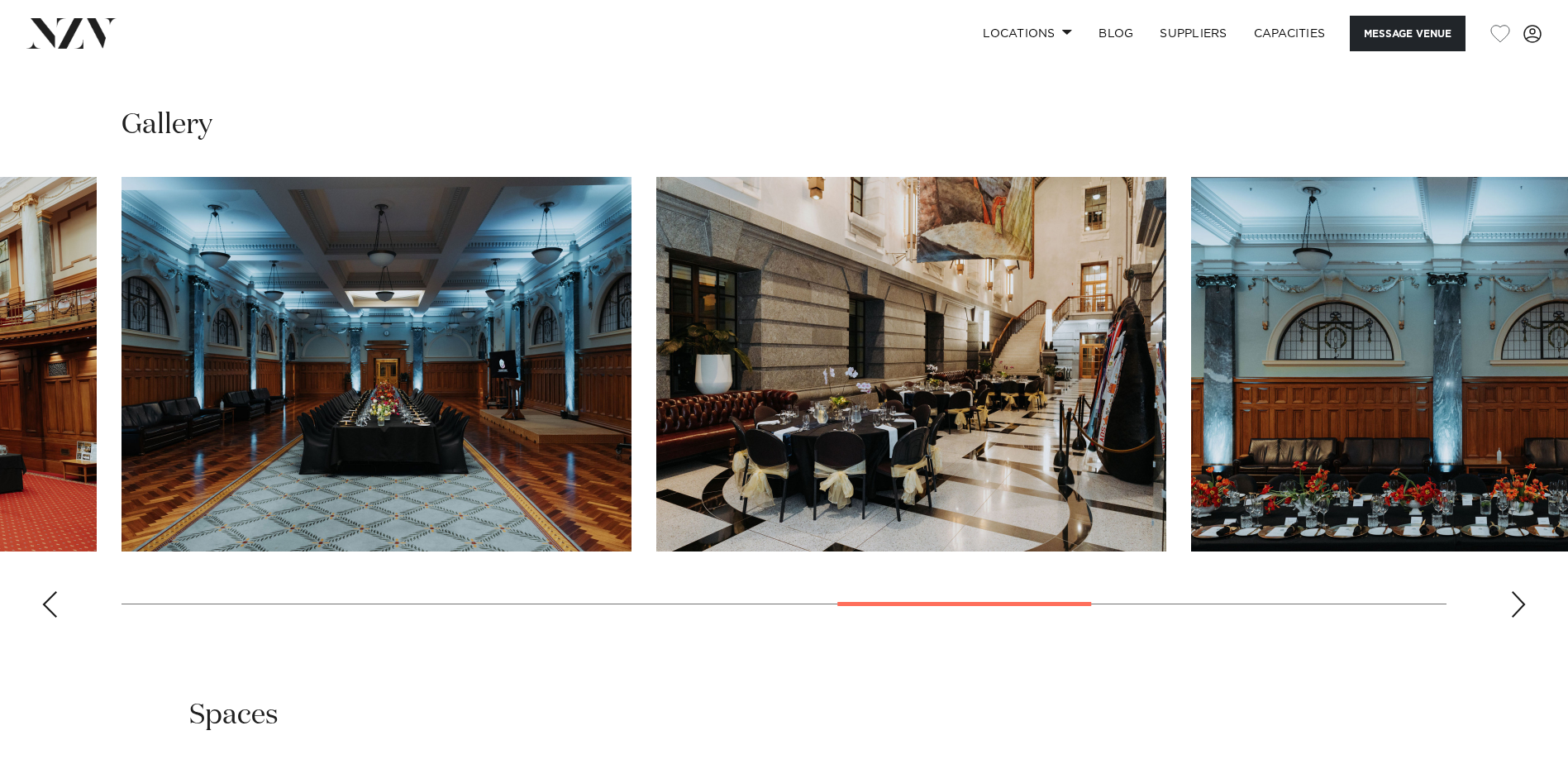
click at [1514, 617] on div "Next slide" at bounding box center [1518, 604] width 17 height 27
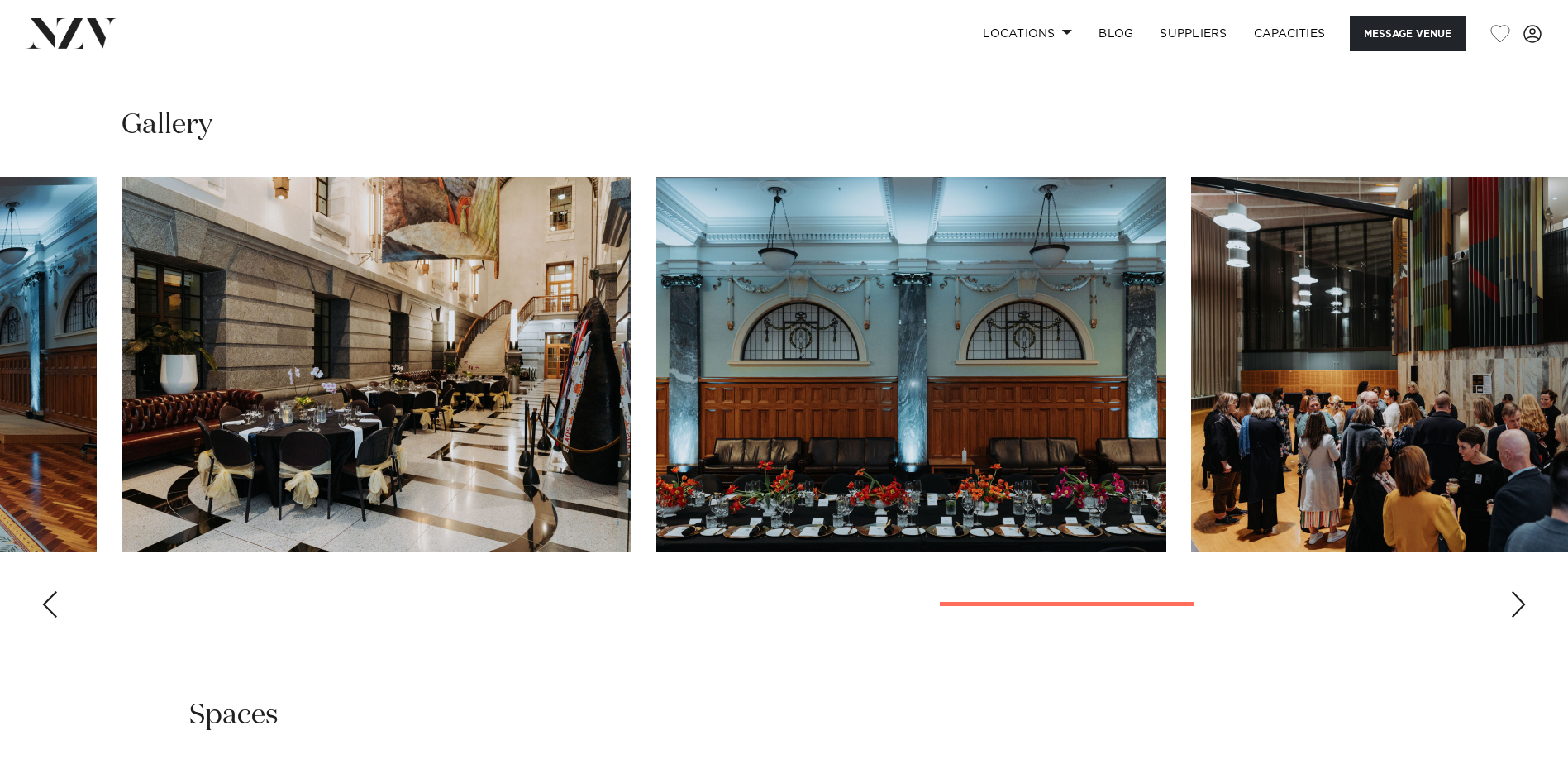
click at [1514, 617] on div "Next slide" at bounding box center [1518, 604] width 17 height 27
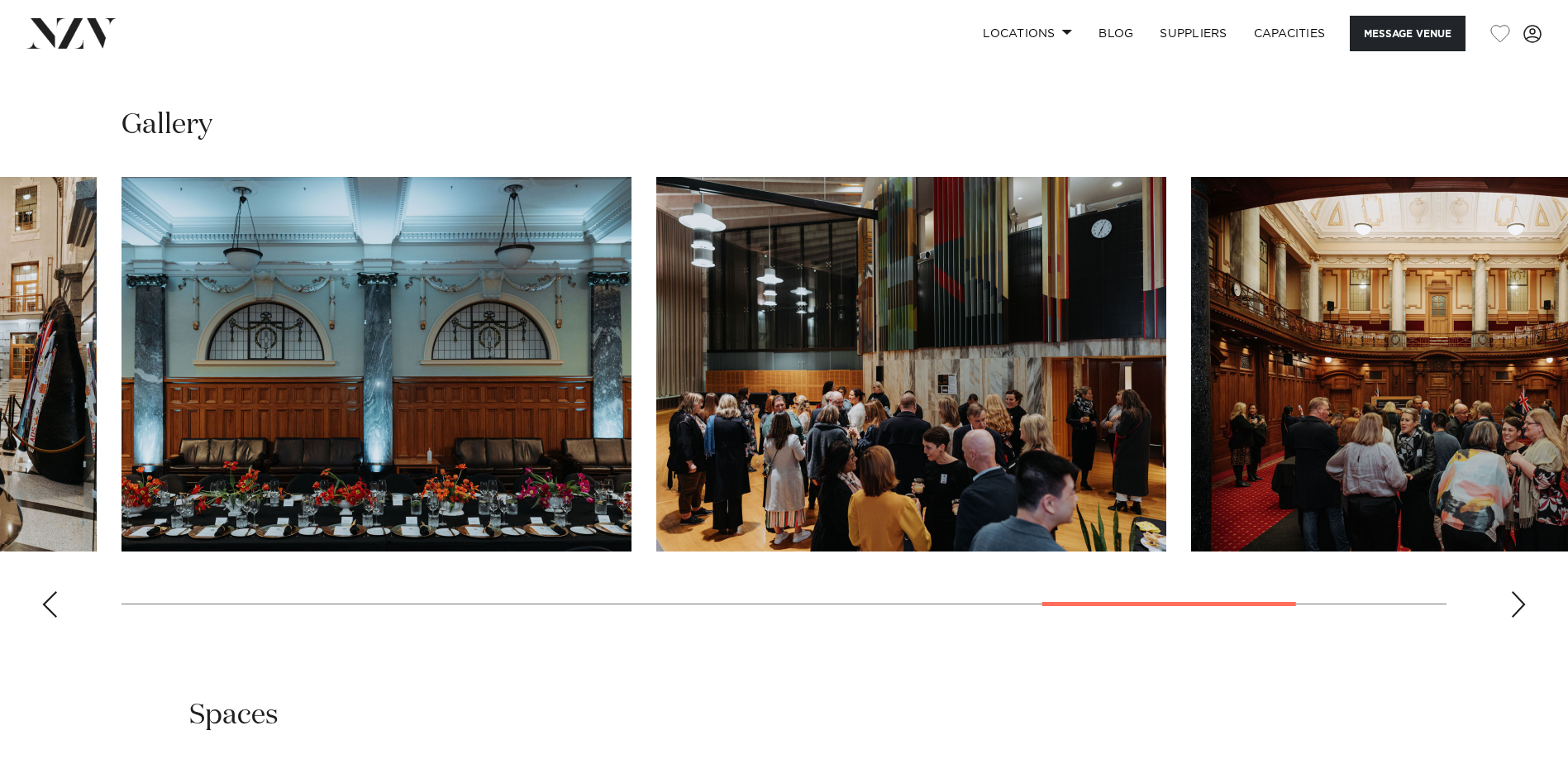
click at [1514, 617] on div "Next slide" at bounding box center [1518, 604] width 17 height 27
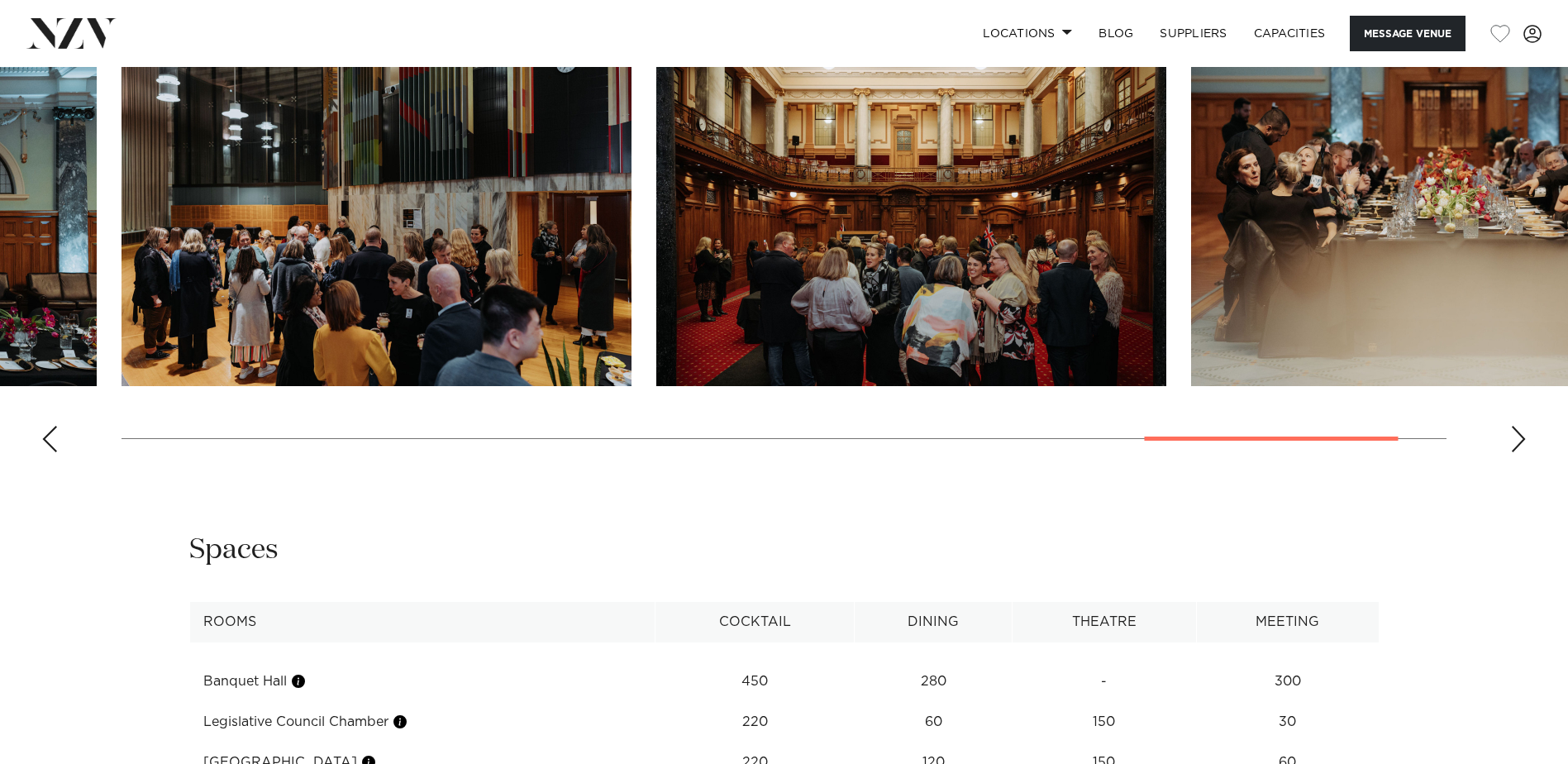
scroll to position [1736, 0]
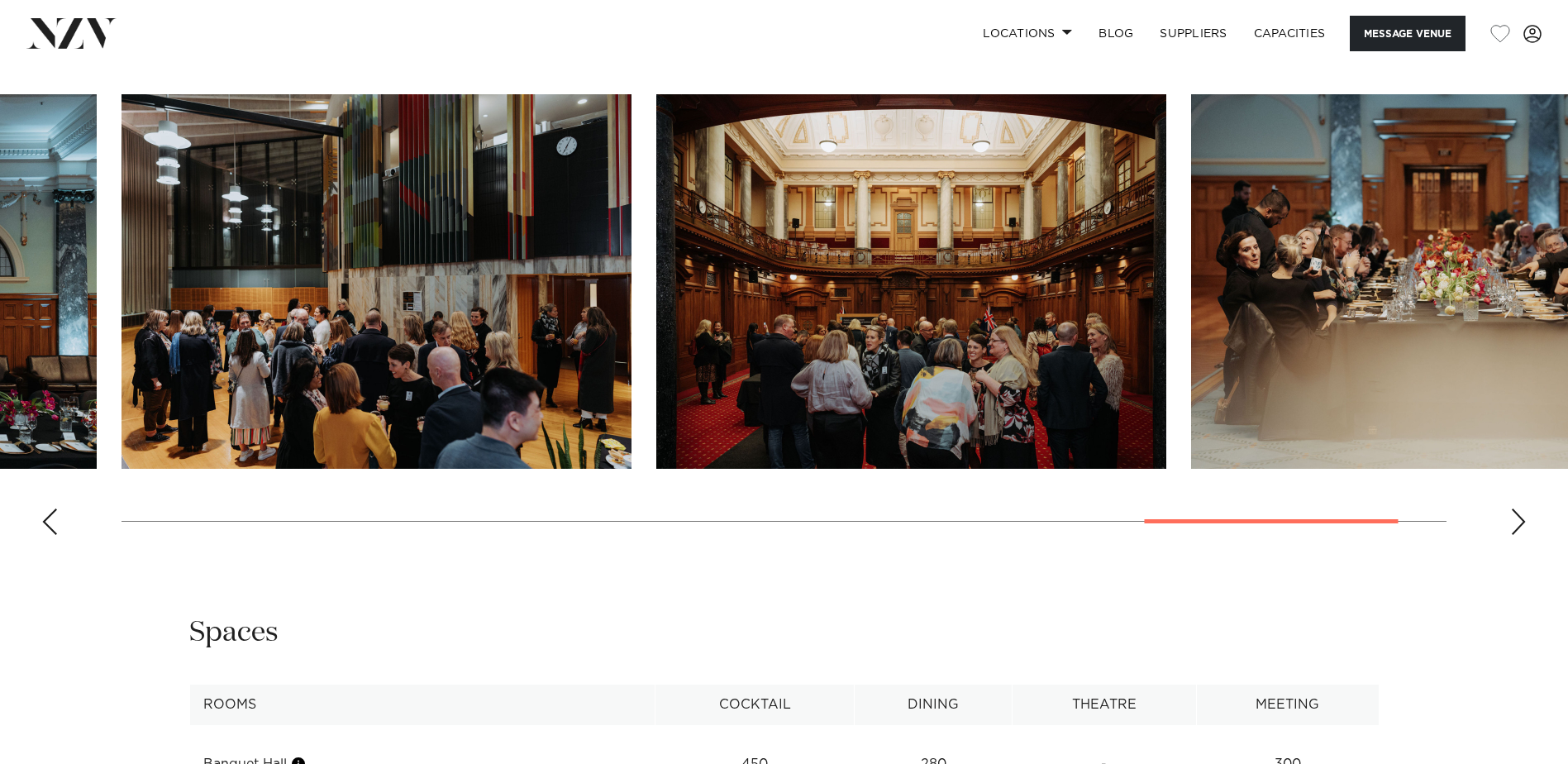
click at [1514, 535] on div "Next slide" at bounding box center [1518, 522] width 17 height 27
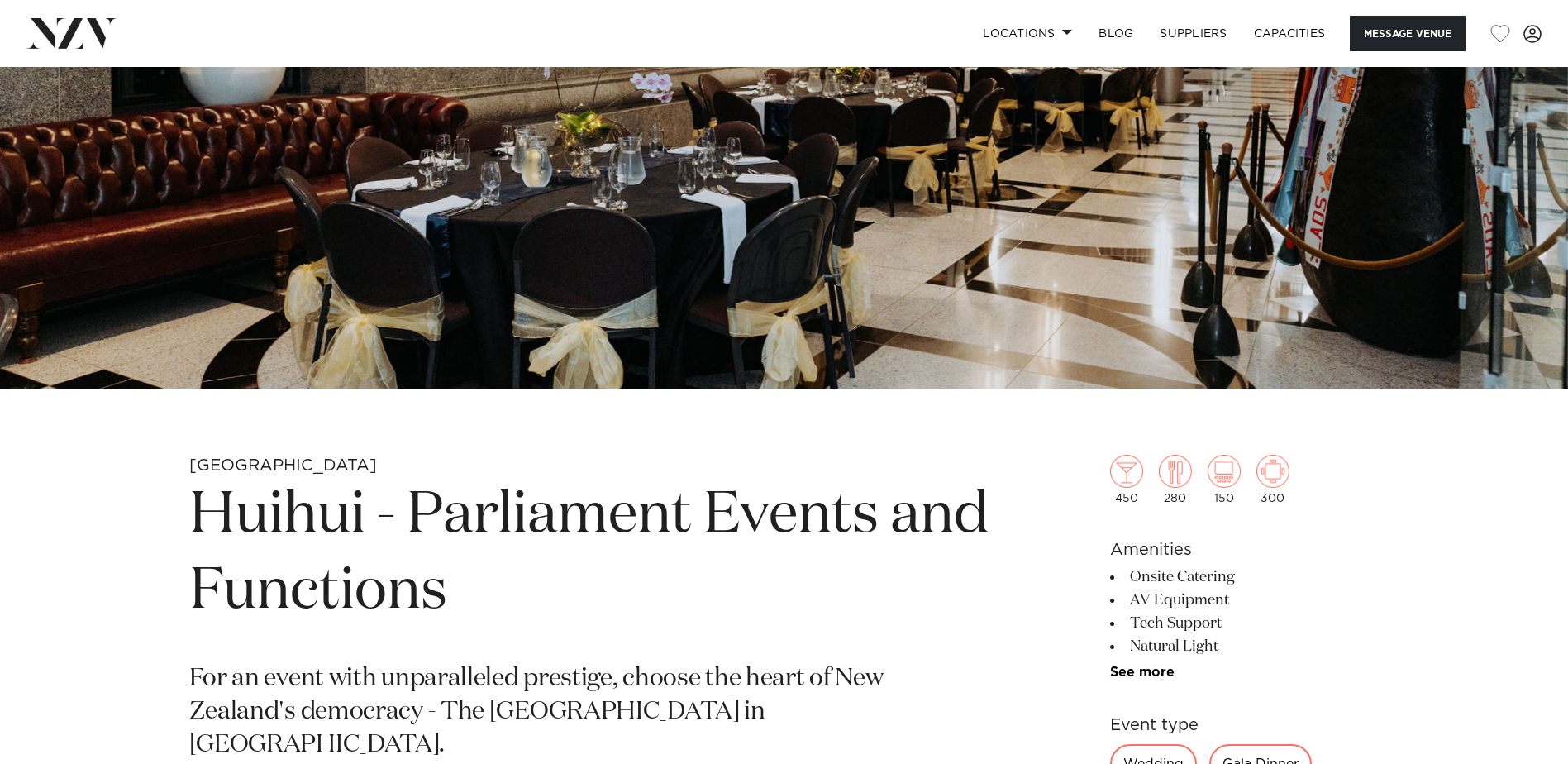
scroll to position [83, 0]
